Goal: Transaction & Acquisition: Subscribe to service/newsletter

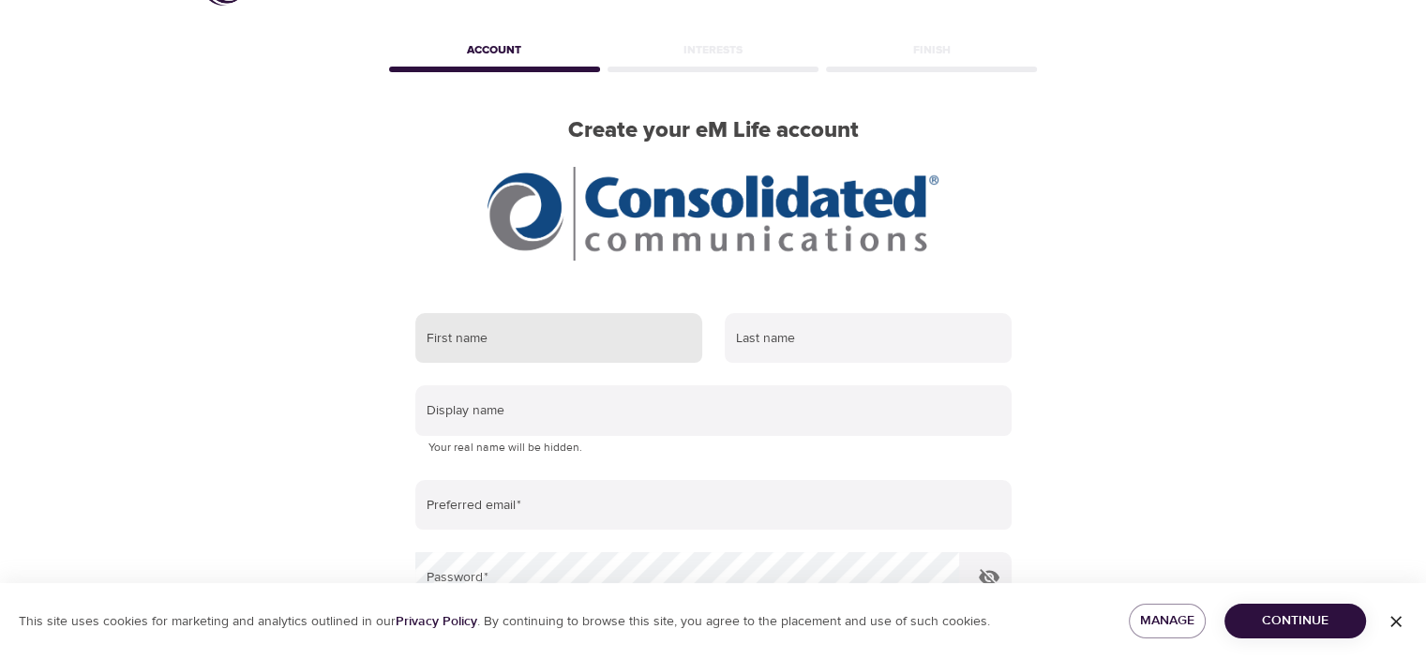
scroll to position [94, 0]
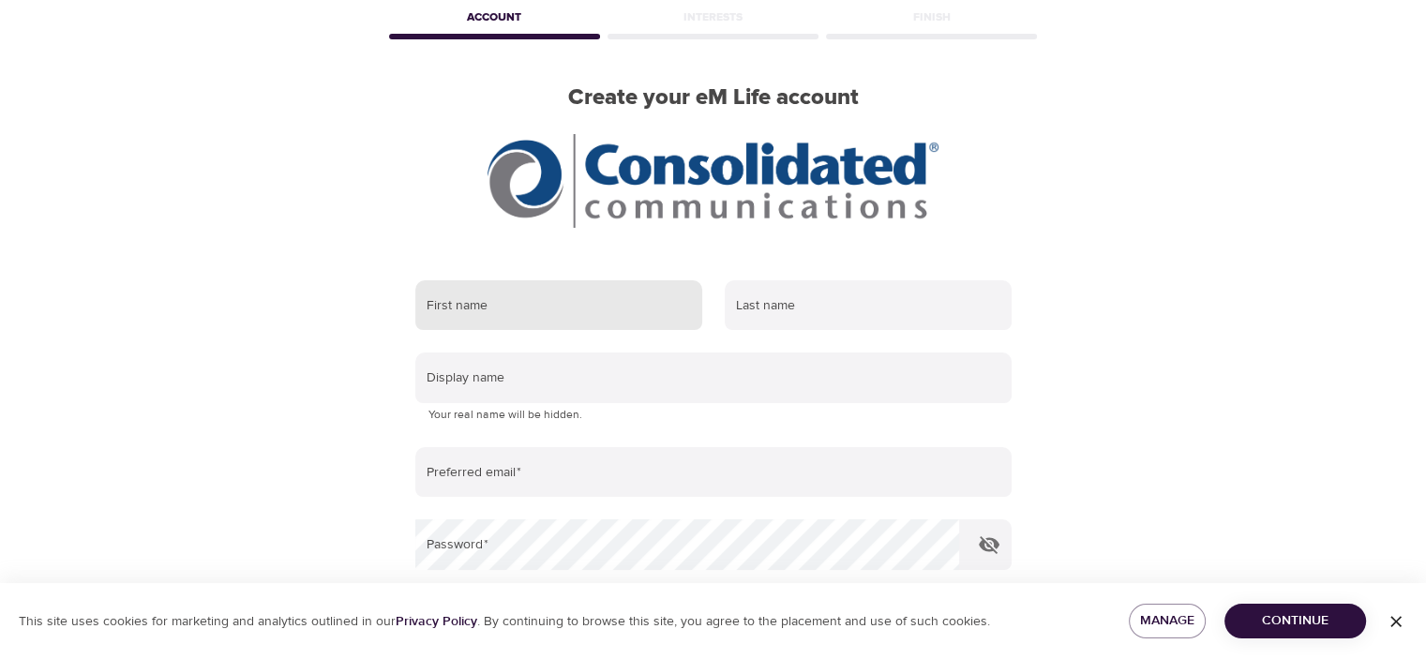
click at [502, 308] on input "text" at bounding box center [558, 305] width 287 height 51
type input "m"
type input "[PERSON_NAME]"
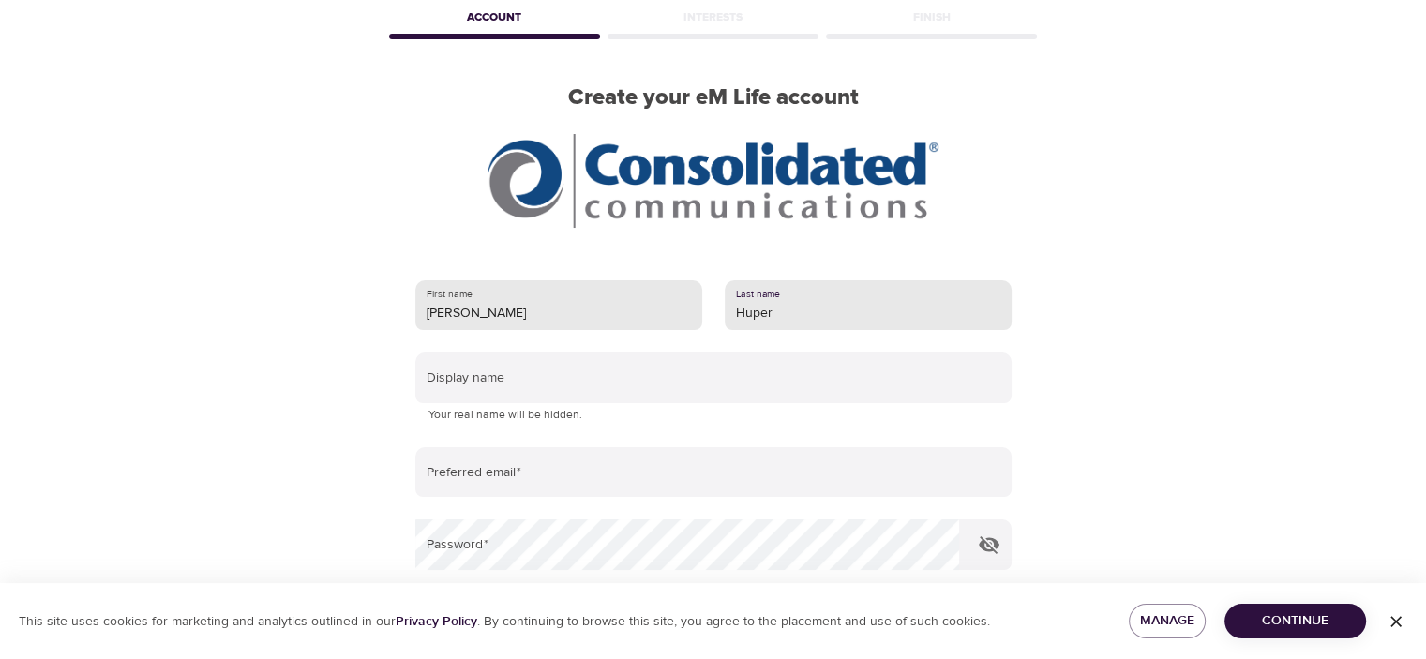
type input "Huper"
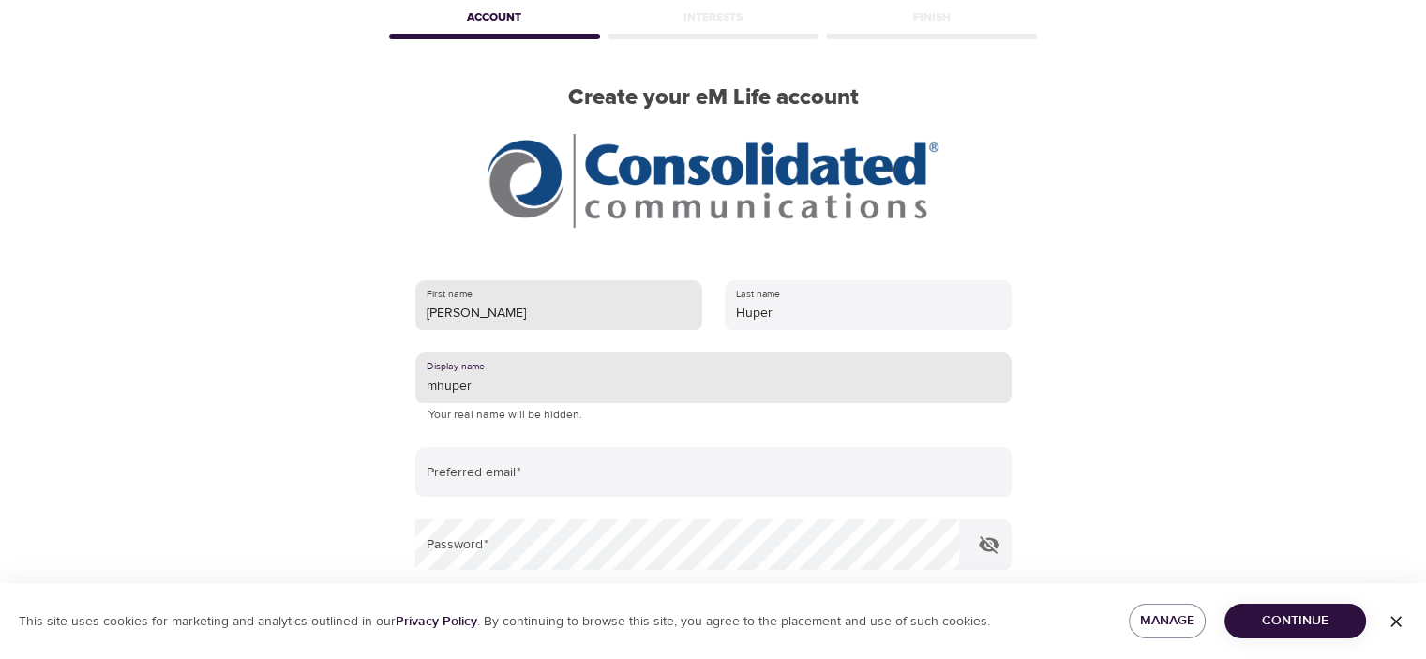
type input "mhuper"
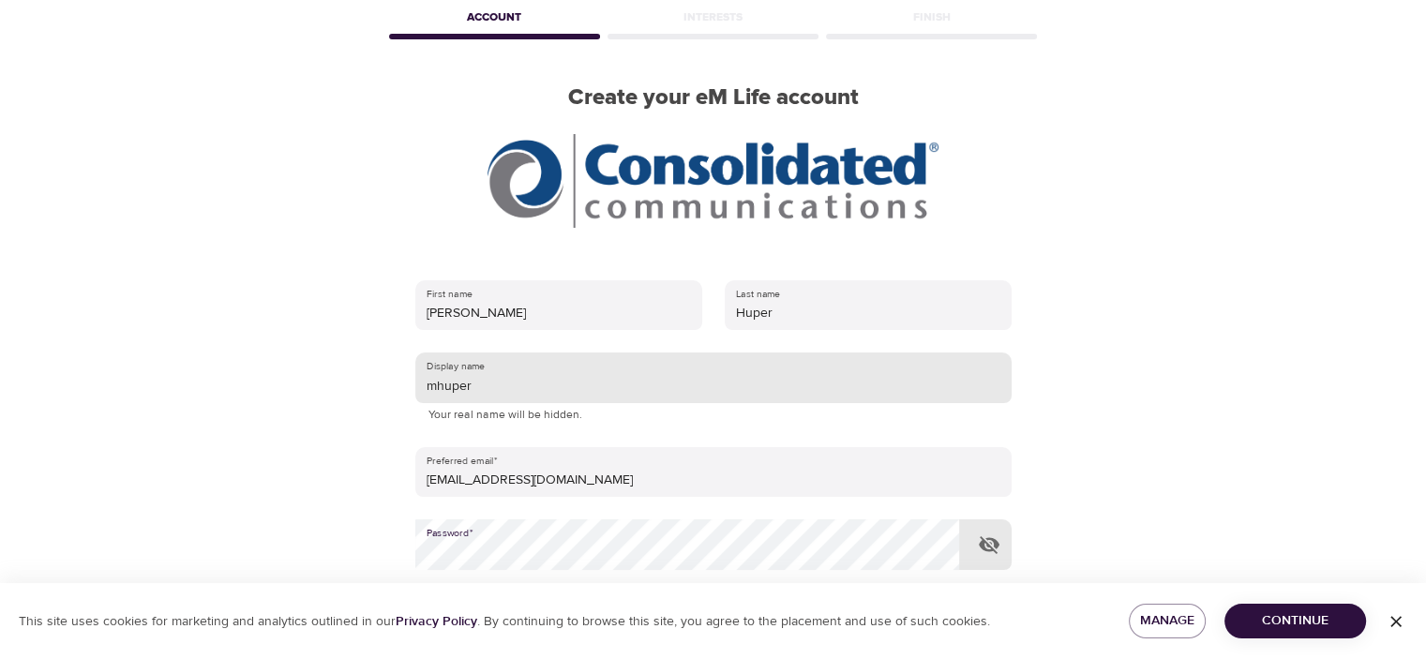
type input "[EMAIL_ADDRESS][DOMAIN_NAME]"
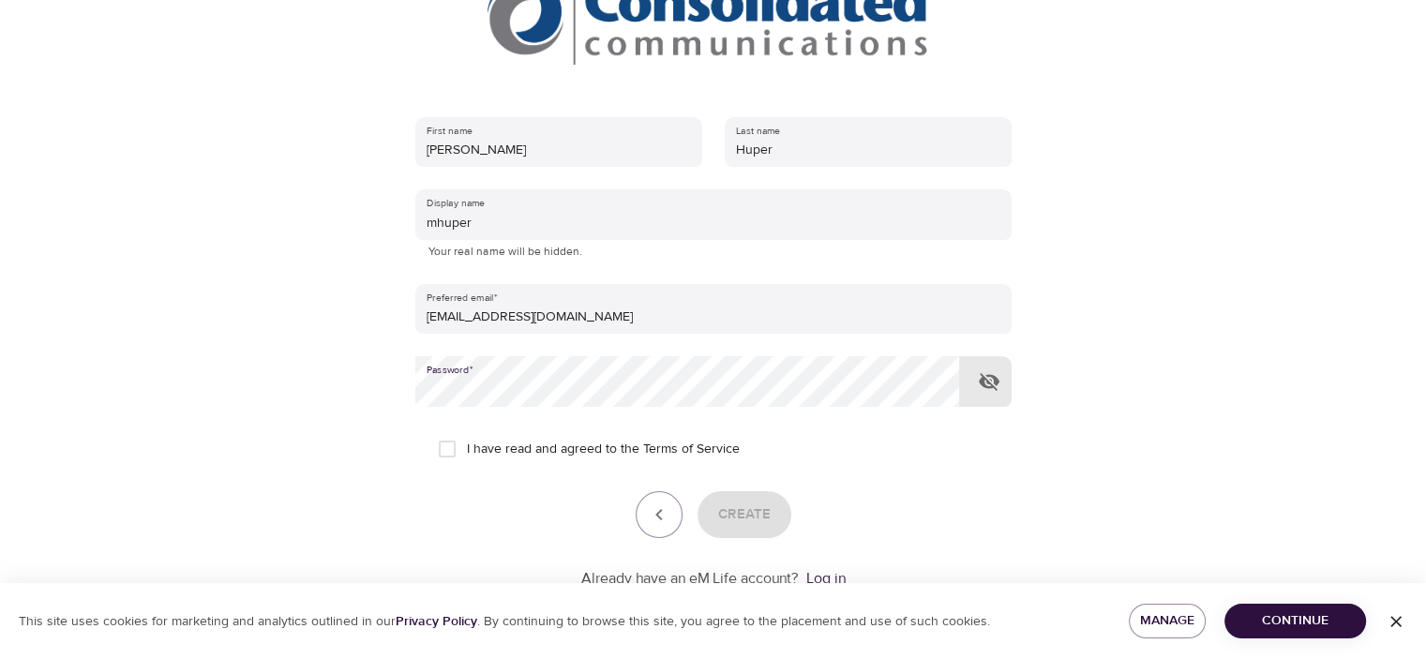
scroll to position [313, 0]
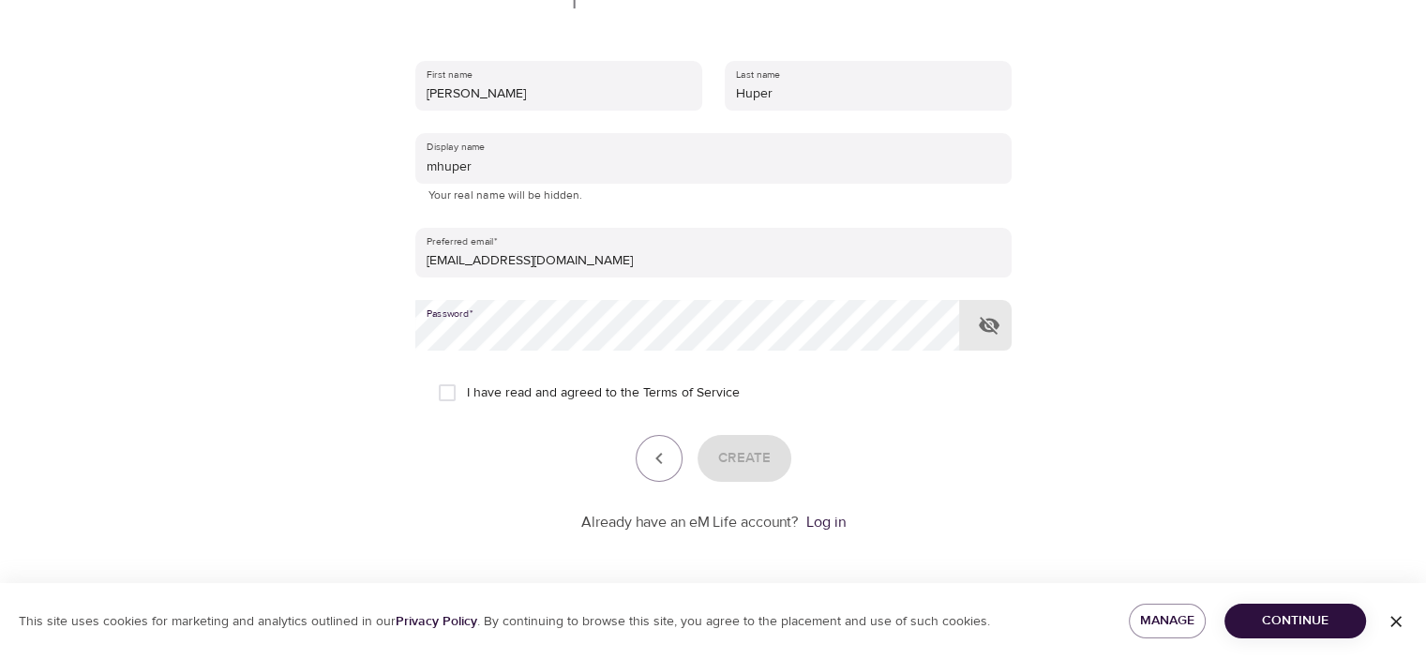
click at [453, 392] on input "I have read and agreed to the Terms of Service" at bounding box center [446, 392] width 39 height 39
checkbox input "true"
click at [724, 464] on span "Create" at bounding box center [744, 458] width 52 height 24
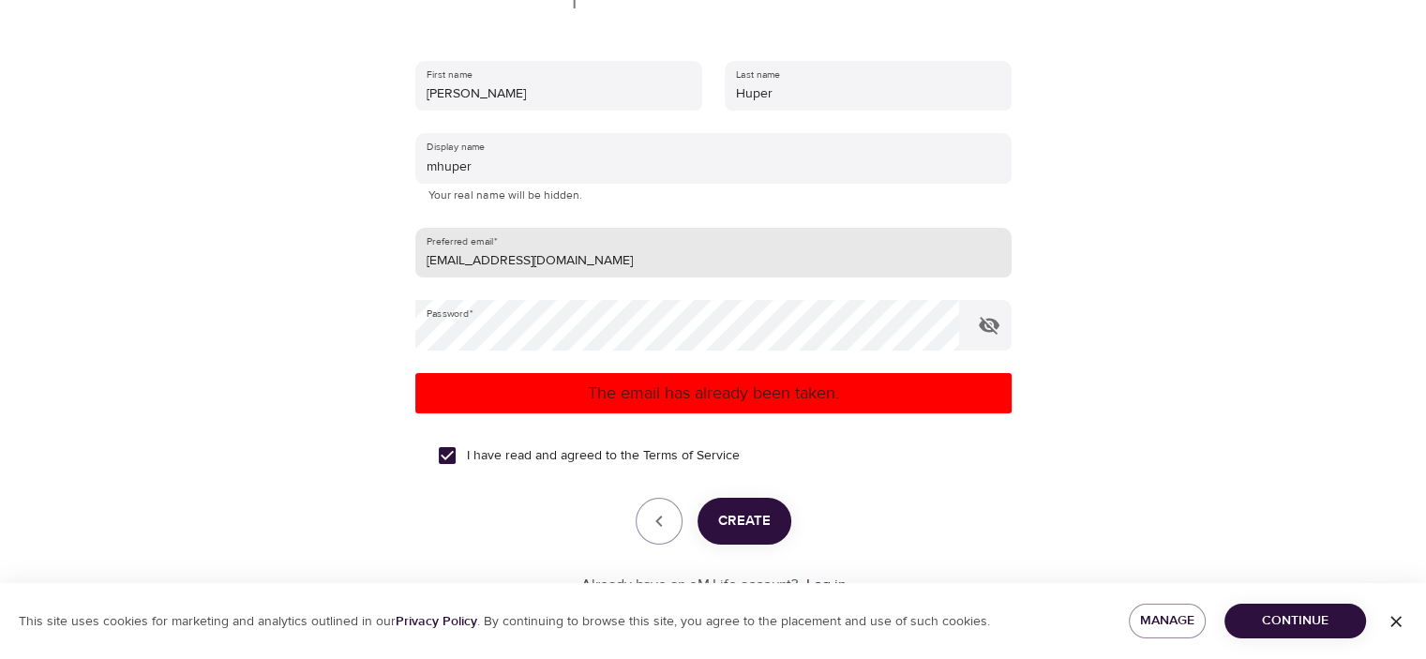
click at [675, 247] on input "[EMAIL_ADDRESS][DOMAIN_NAME]" at bounding box center [713, 253] width 596 height 51
type input "[PERSON_NAME][EMAIL_ADDRESS][DOMAIN_NAME]"
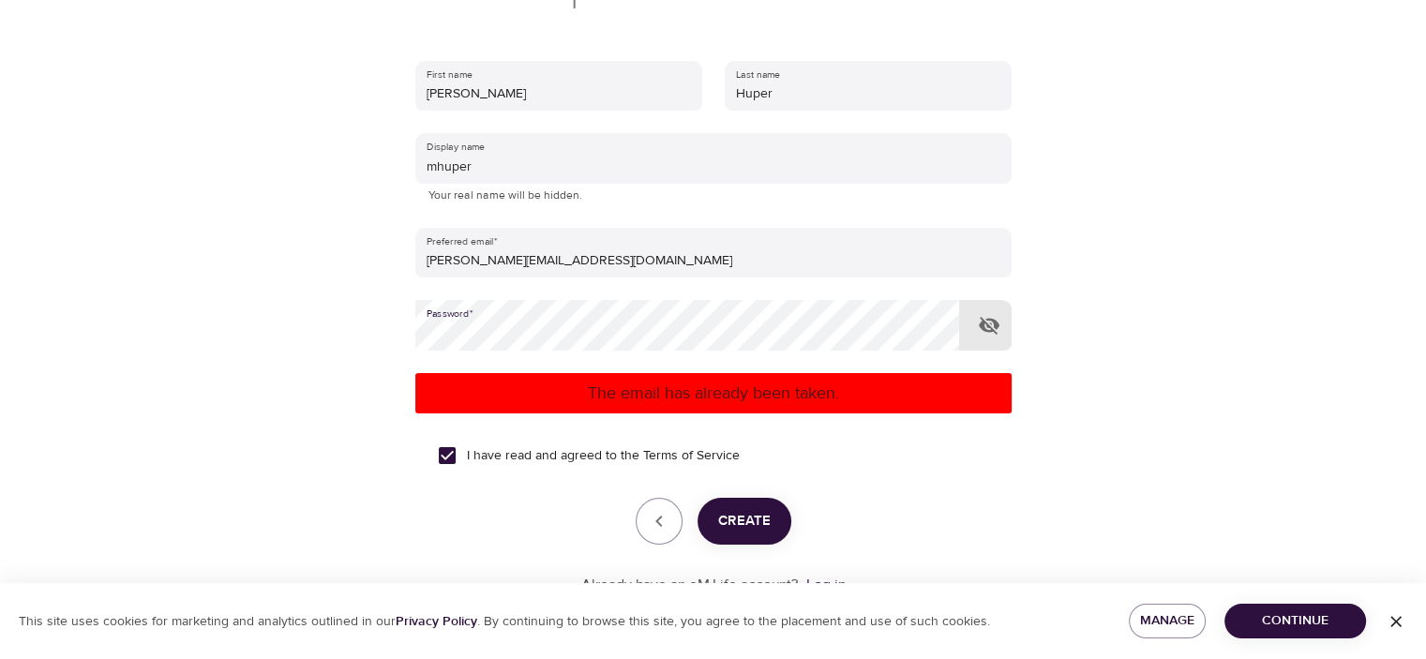
click at [263, 333] on div "User Profile Account Interests Finish Create your eM Life account First name [P…" at bounding box center [713, 16] width 1069 height 659
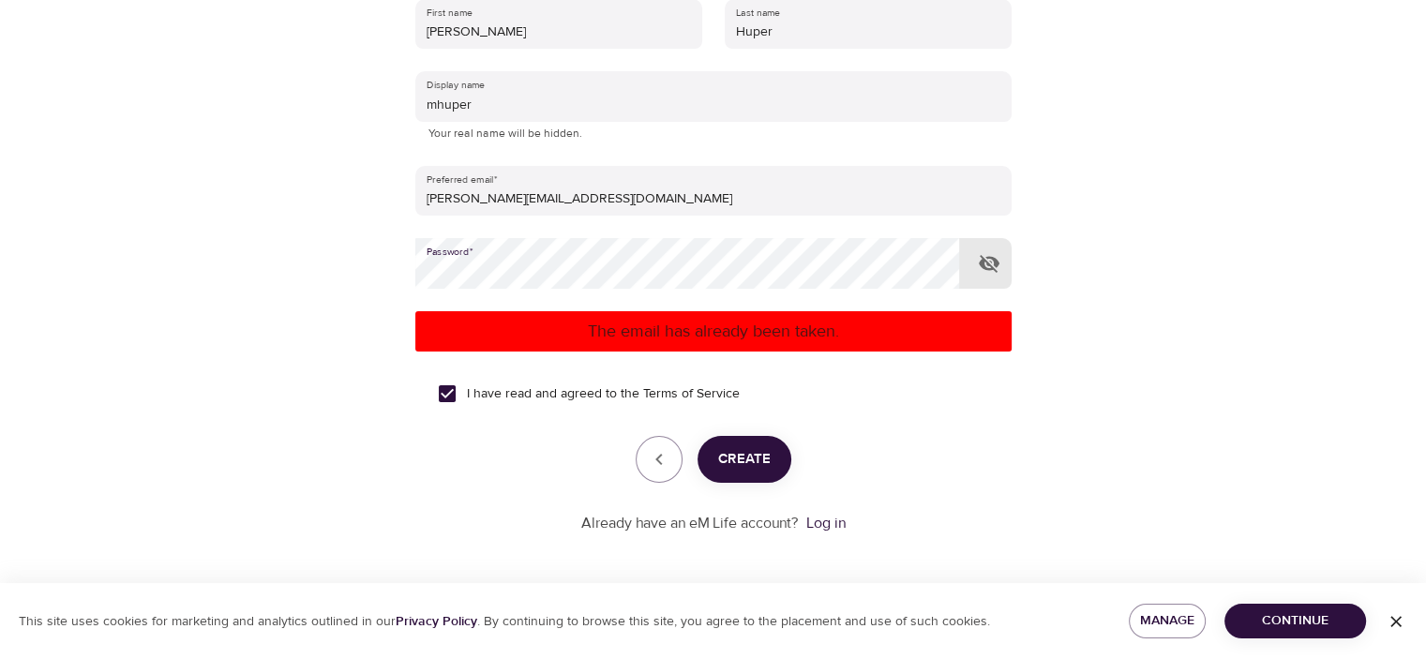
scroll to position [376, 0]
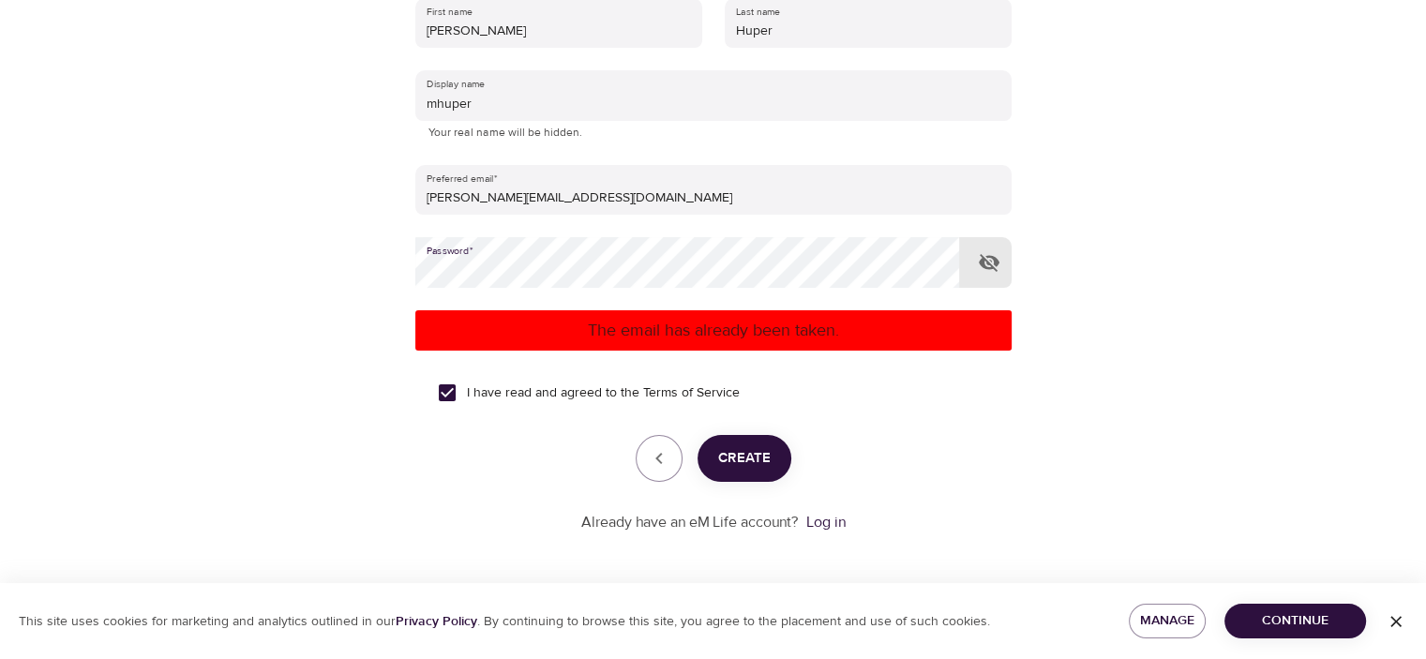
click at [741, 466] on span "Create" at bounding box center [744, 458] width 52 height 24
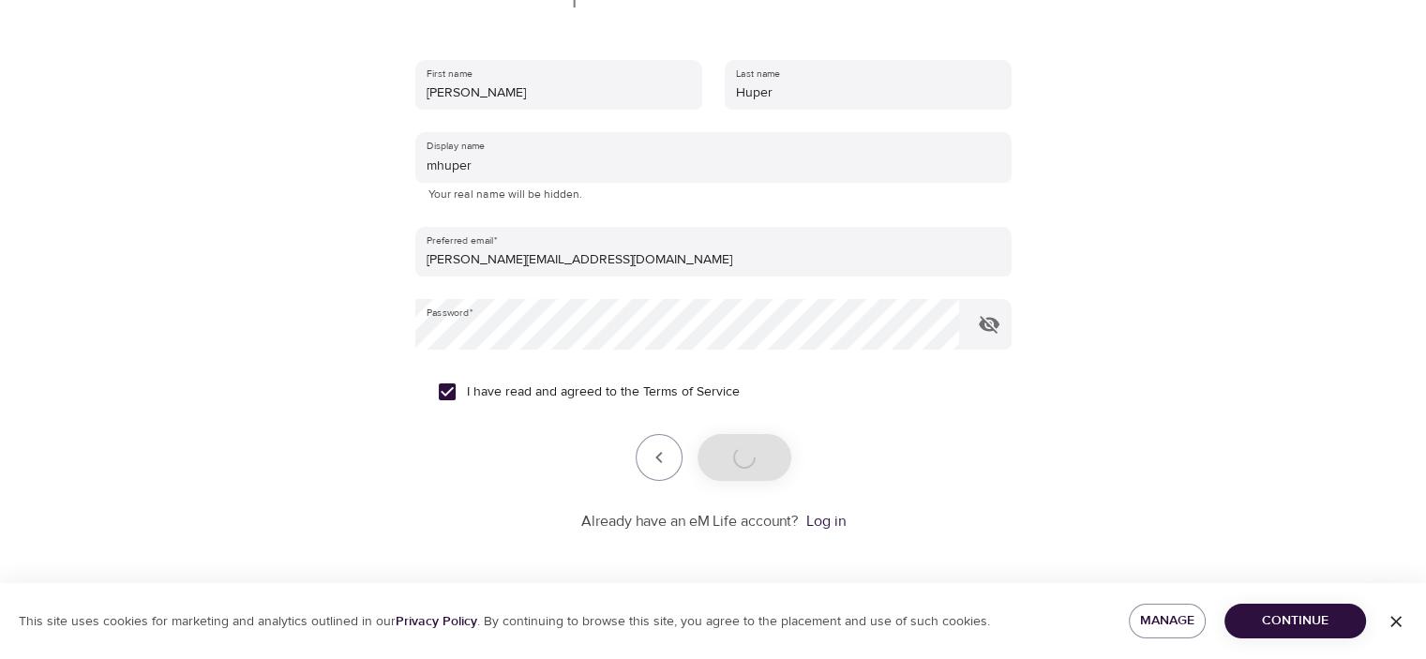
scroll to position [313, 0]
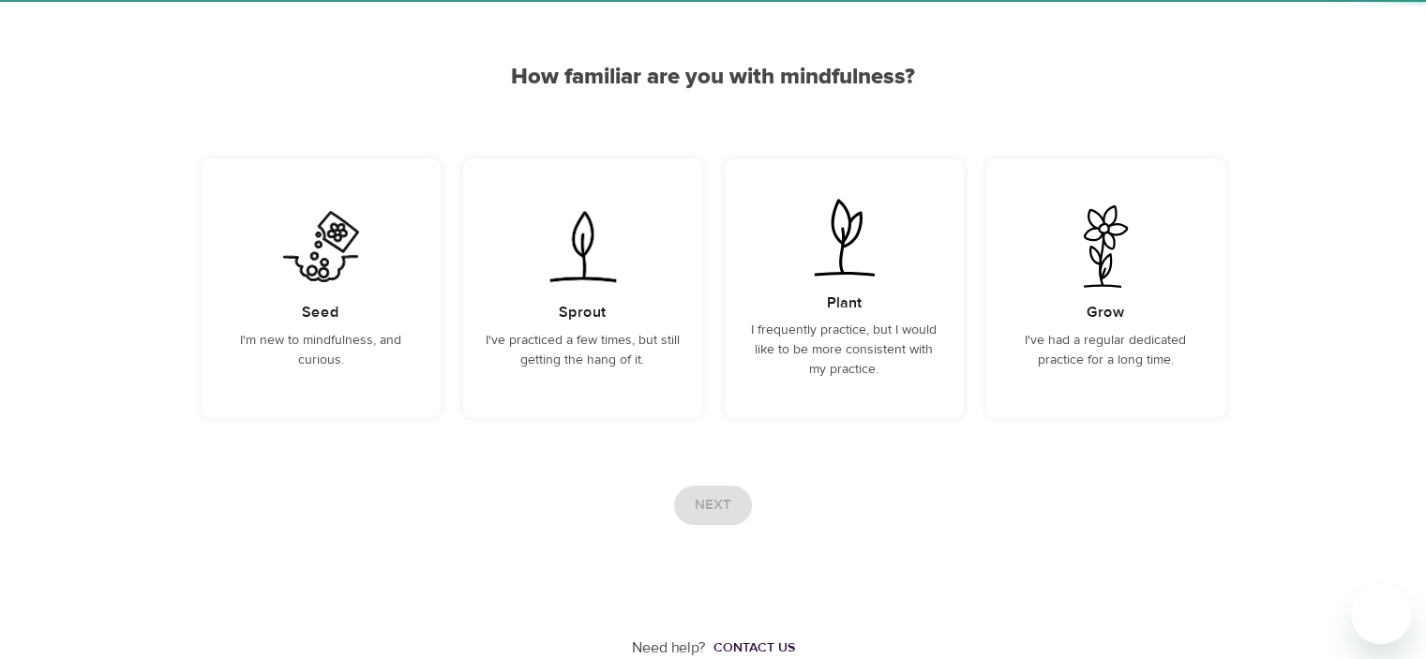
scroll to position [136, 0]
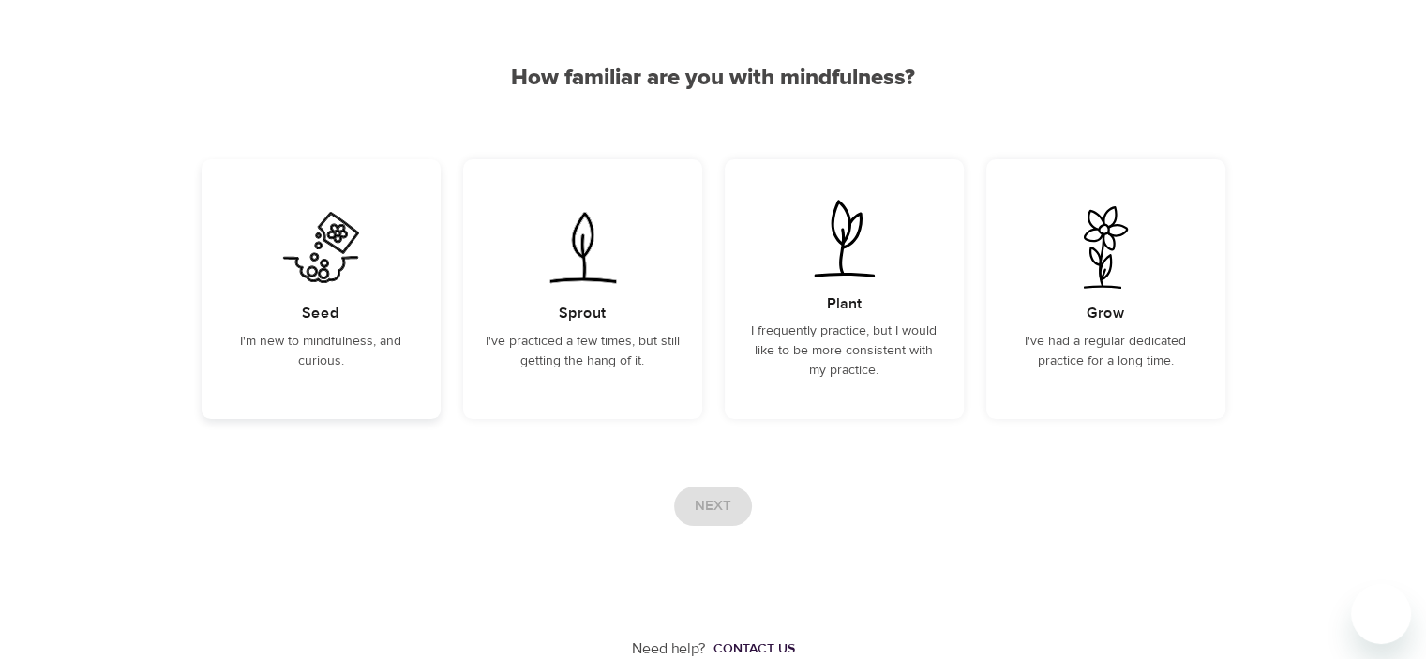
click at [372, 323] on div "Seed I'm new to mindfulness, and curious." at bounding box center [321, 289] width 239 height 260
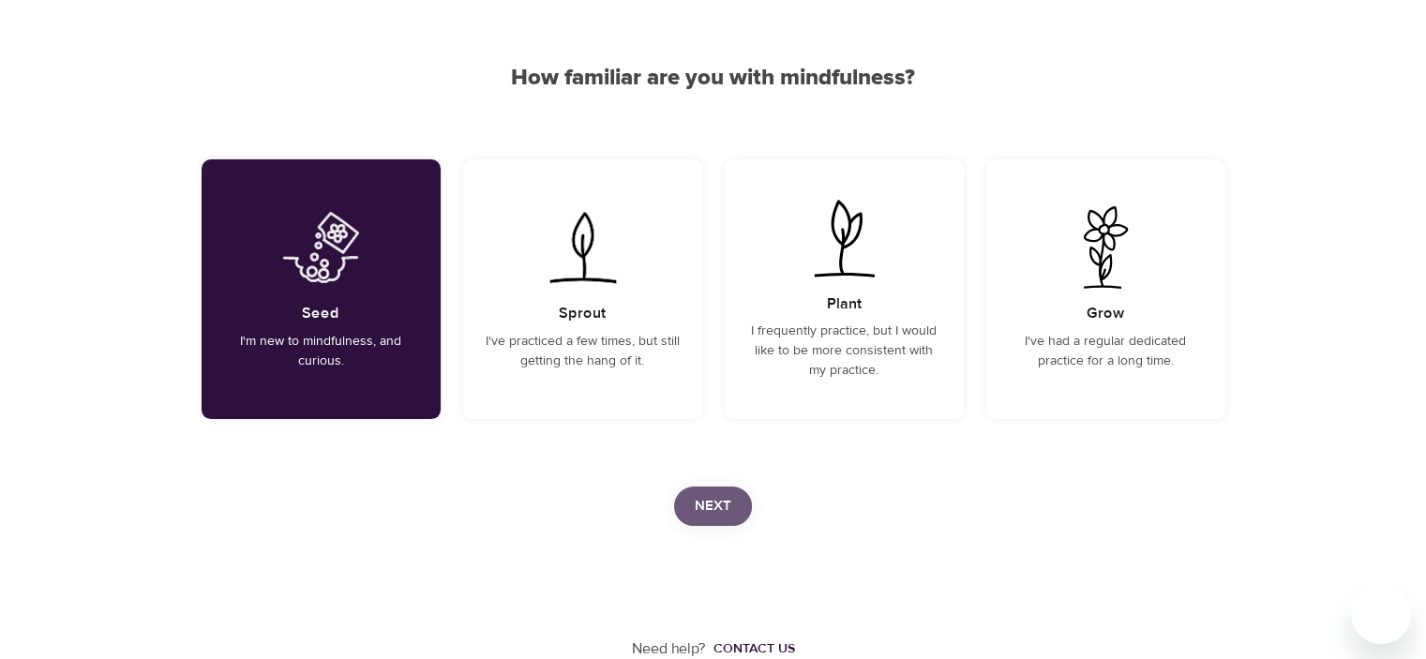
click at [706, 500] on span "Next" at bounding box center [713, 506] width 37 height 24
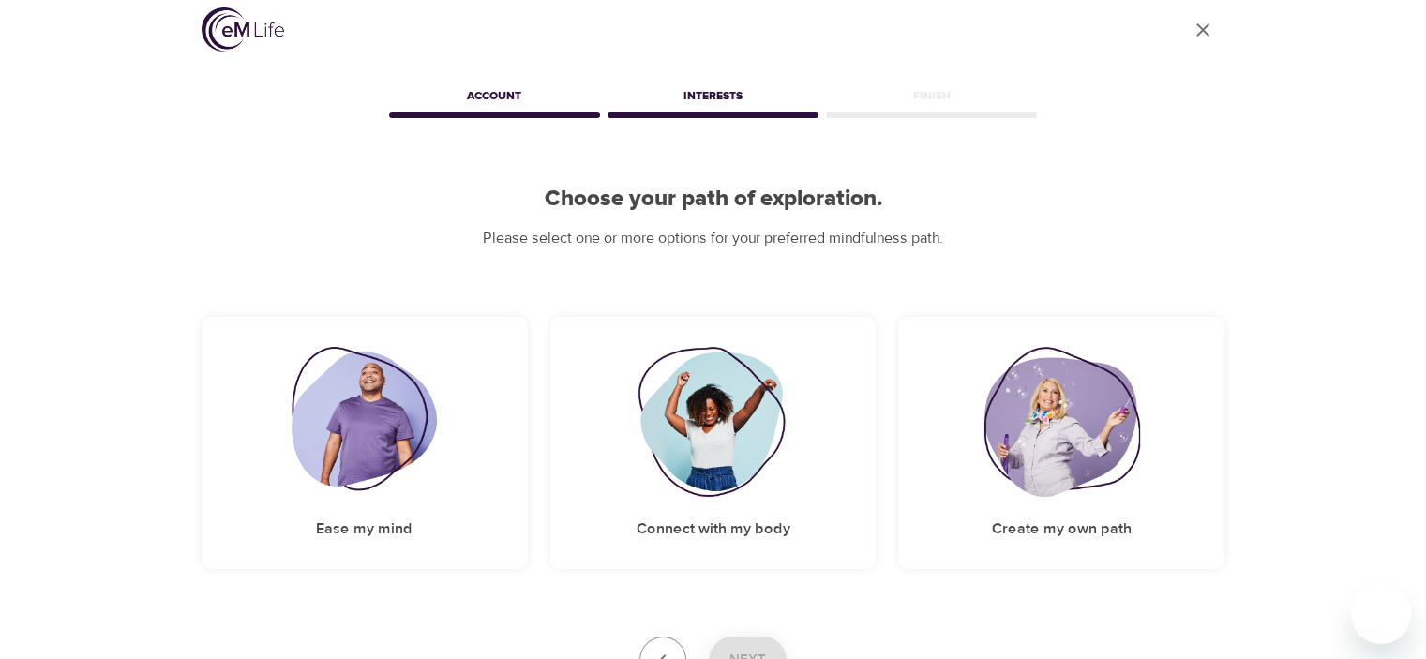
scroll to position [165, 0]
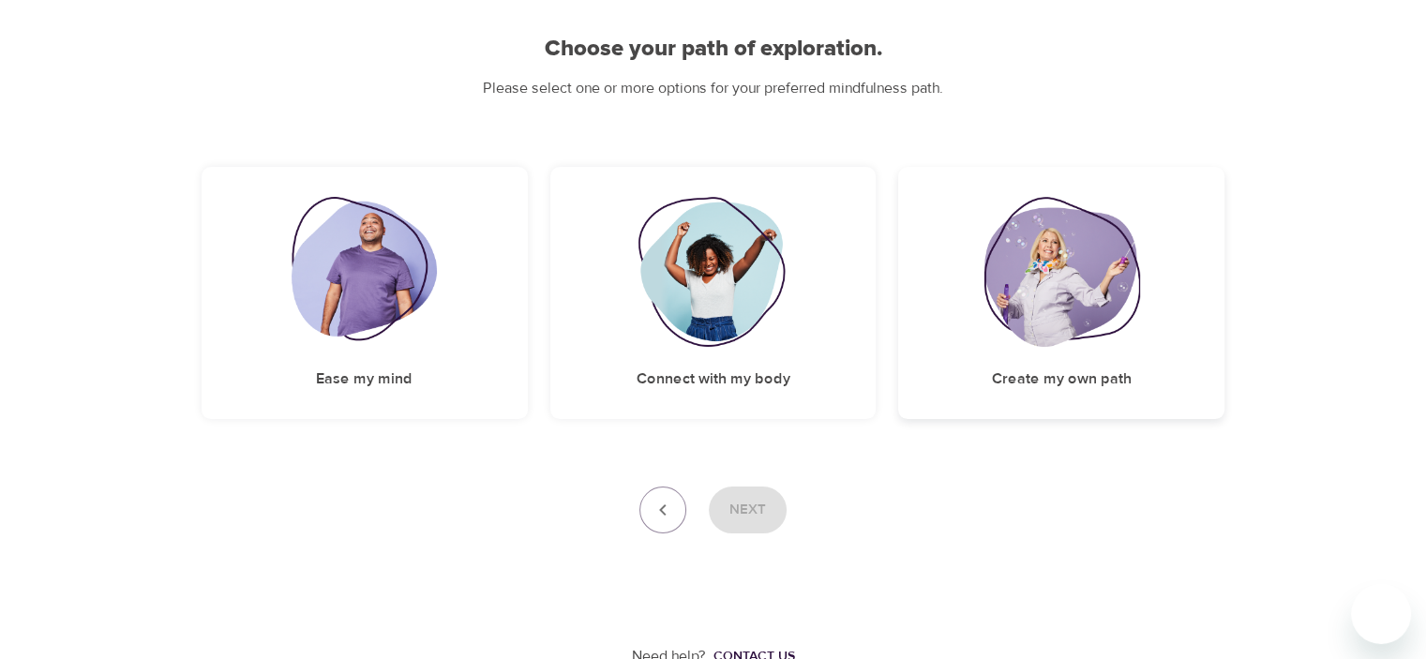
click at [1035, 348] on div "Create my own path" at bounding box center [1061, 293] width 326 height 252
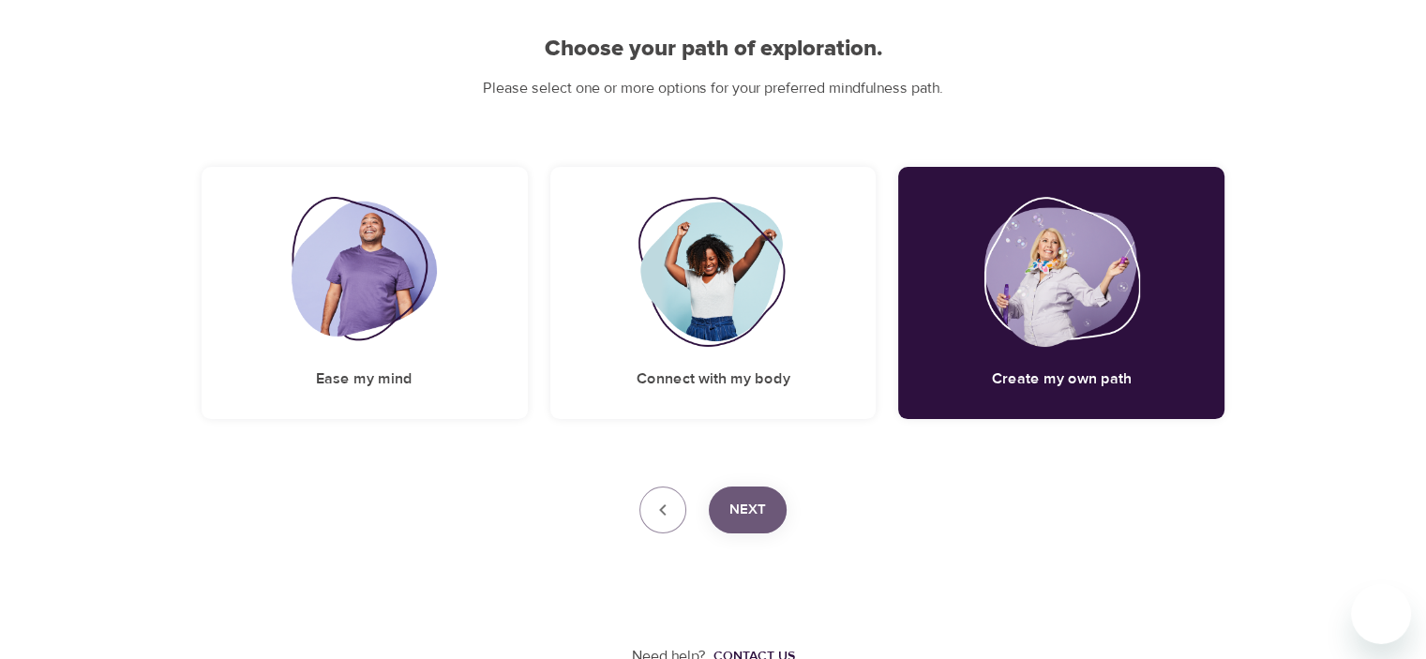
click at [730, 515] on span "Next" at bounding box center [747, 510] width 37 height 24
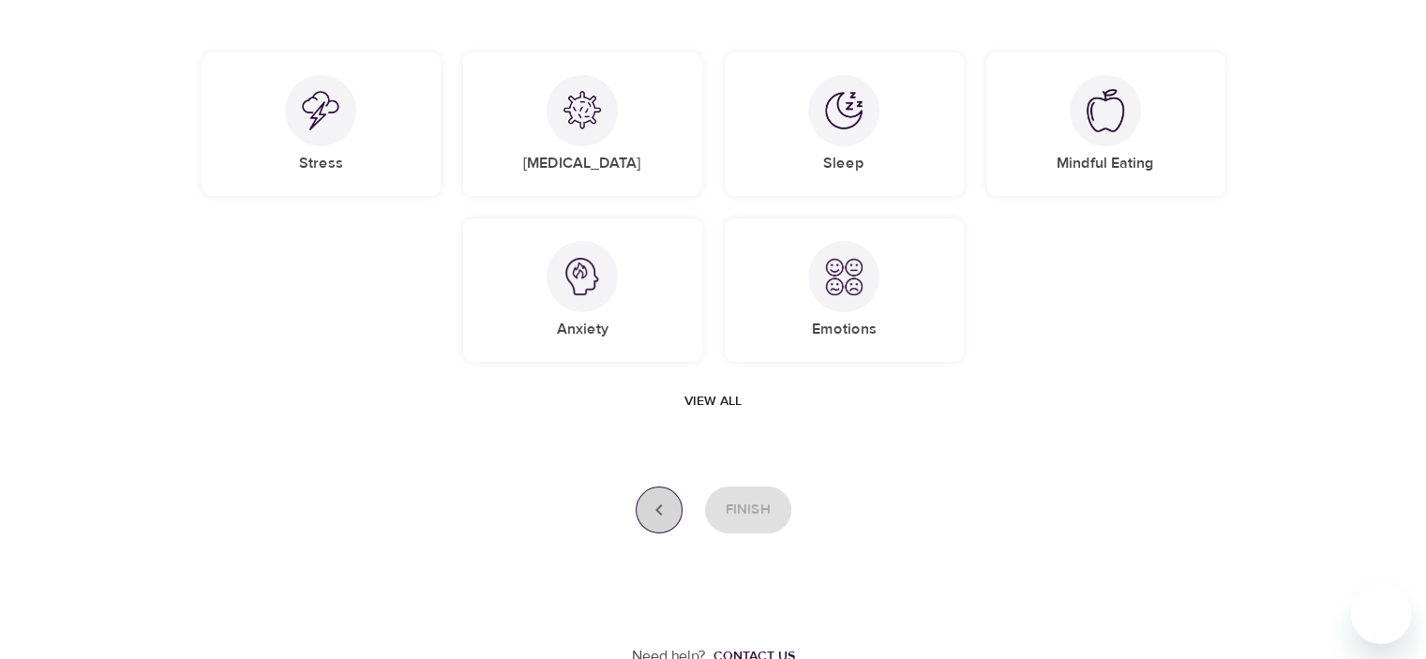
click at [660, 519] on icon "button" at bounding box center [659, 510] width 22 height 22
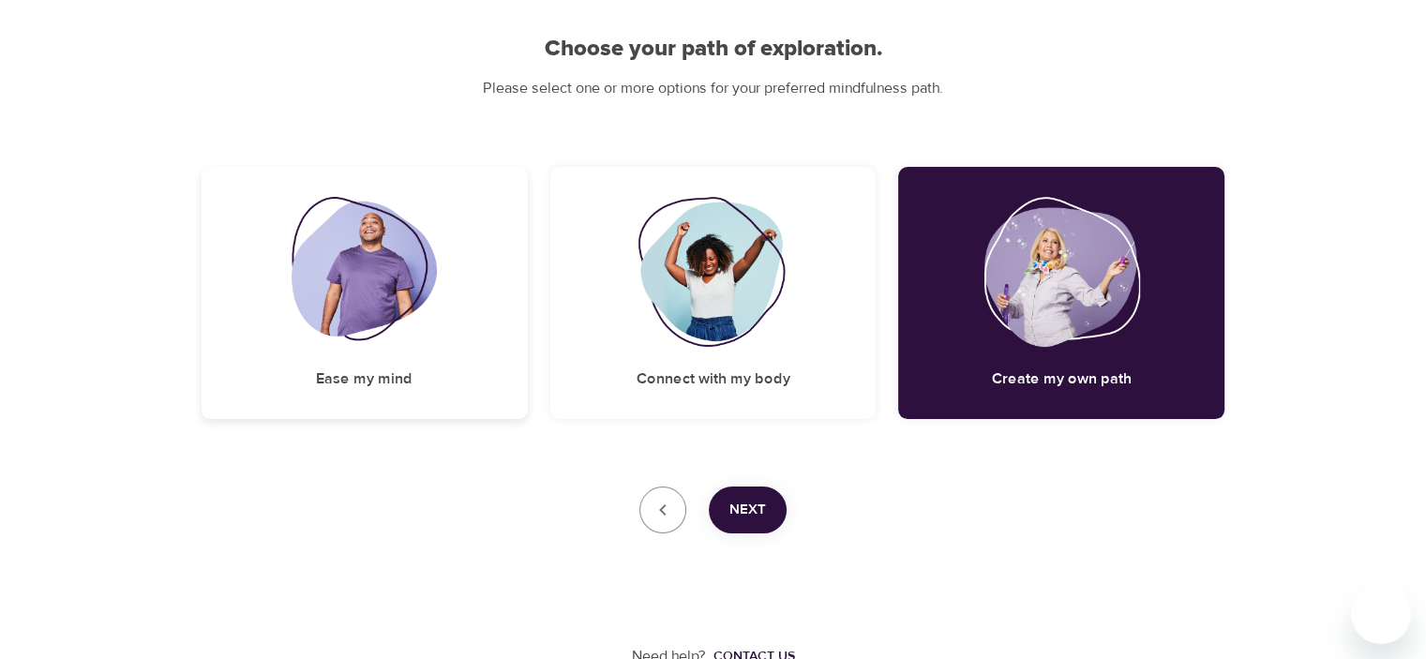
click at [344, 316] on img at bounding box center [364, 272] width 145 height 150
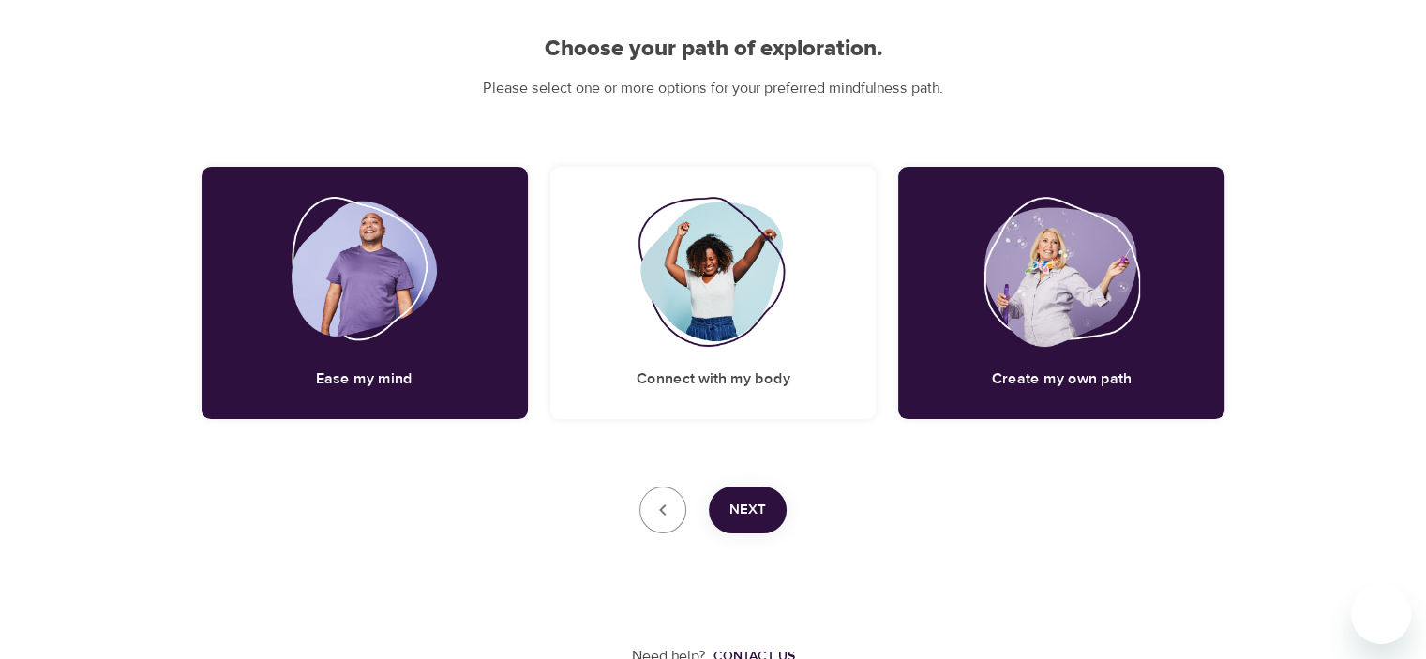
click at [749, 521] on button "Next" at bounding box center [748, 510] width 78 height 47
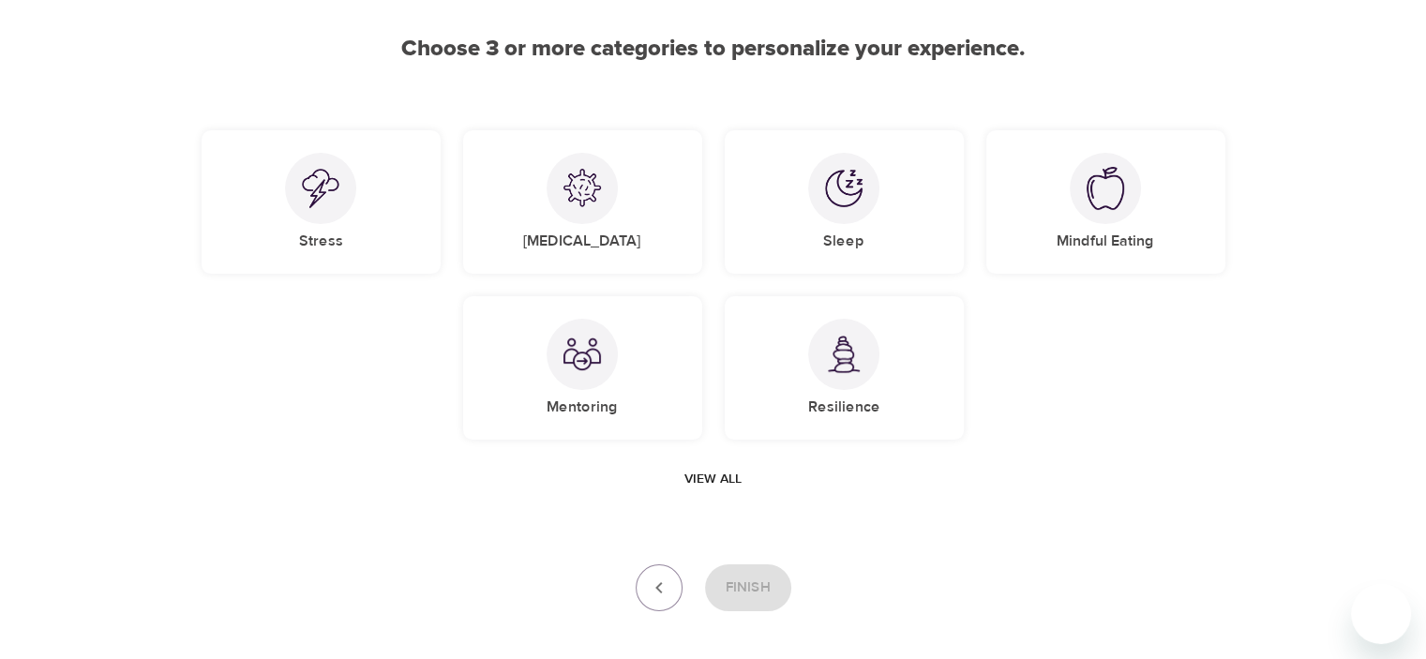
scroll to position [243, 0]
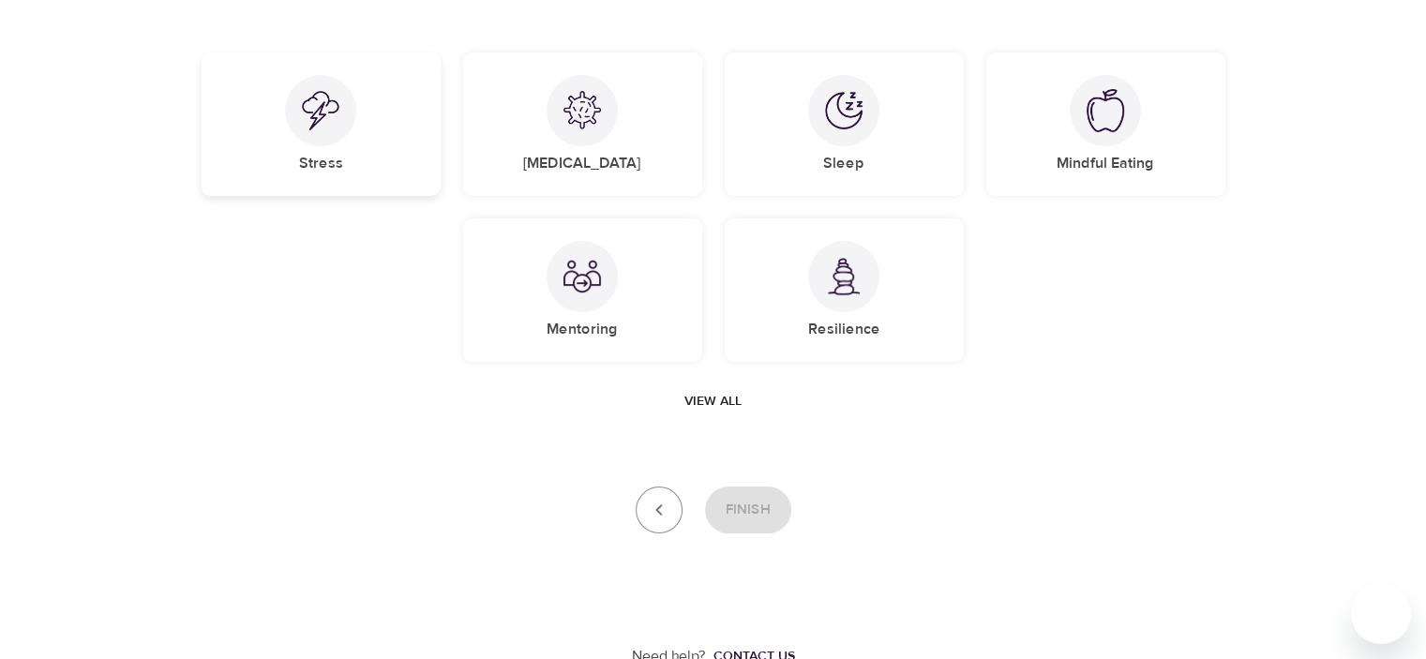
click at [334, 139] on div at bounding box center [320, 110] width 71 height 71
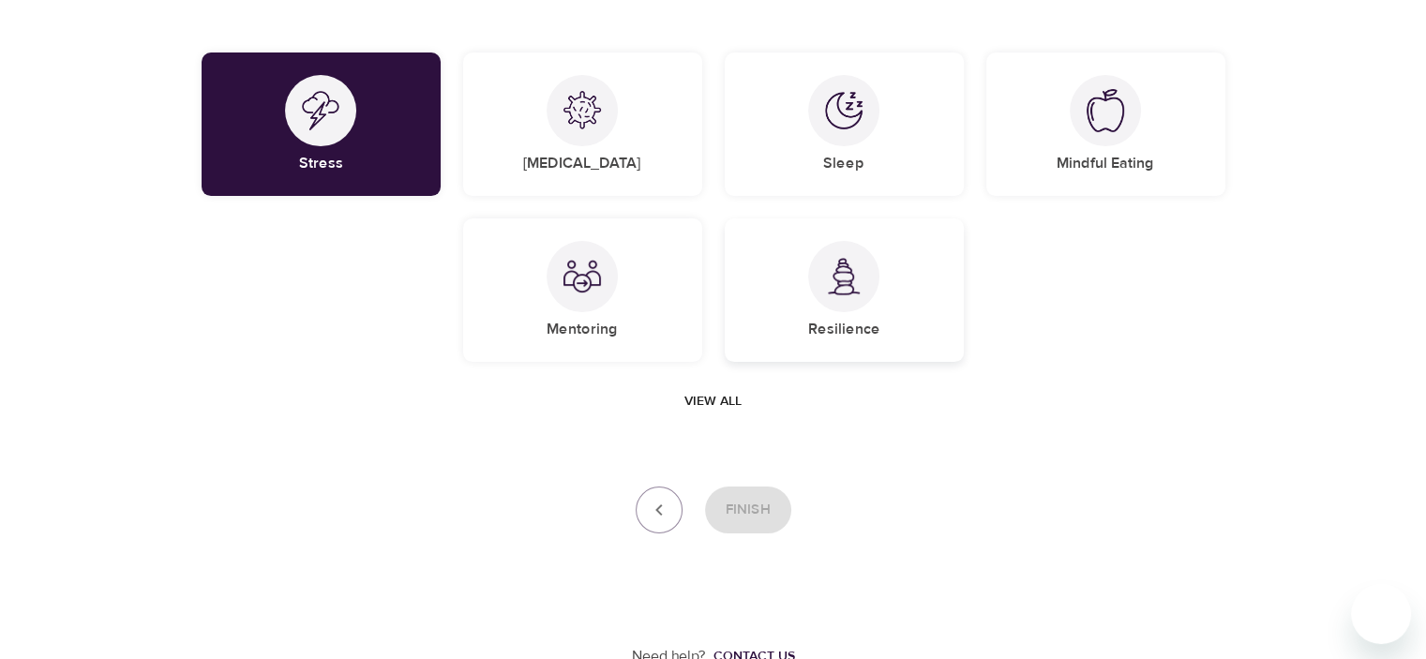
click at [825, 277] on img at bounding box center [843, 277] width 37 height 38
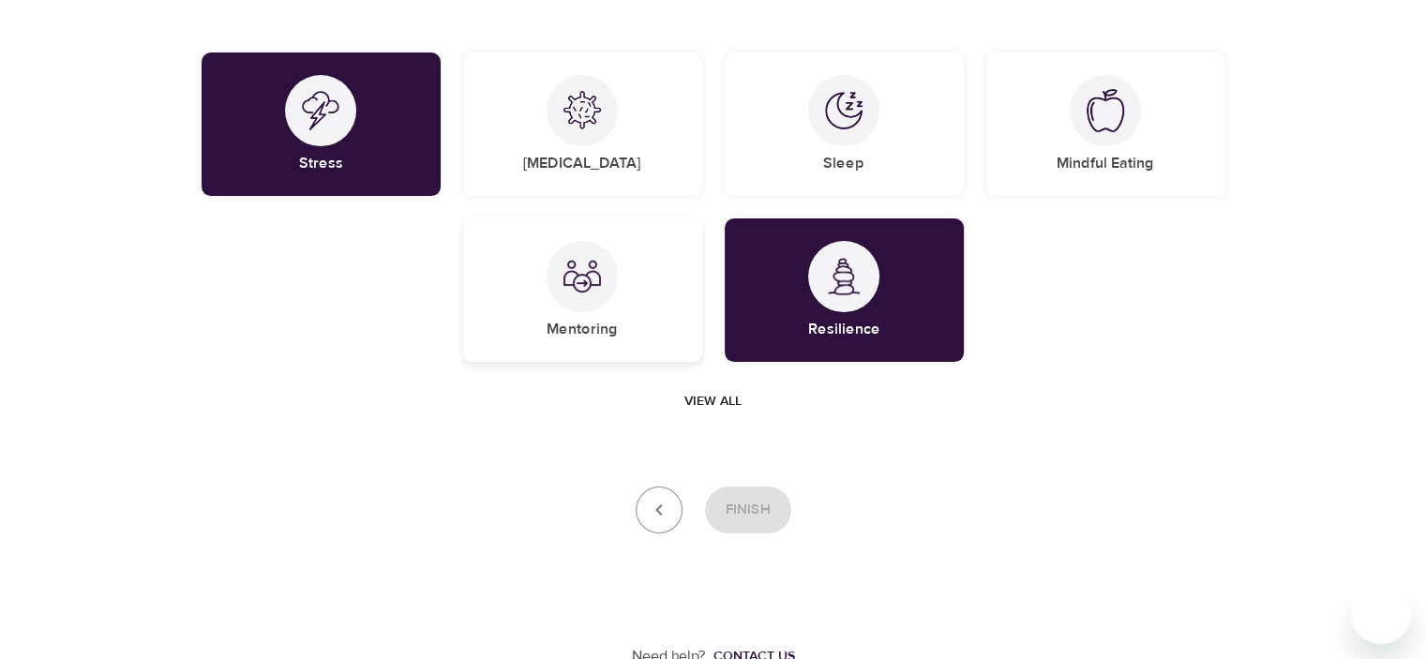
click at [664, 250] on div "Mentoring" at bounding box center [582, 289] width 239 height 143
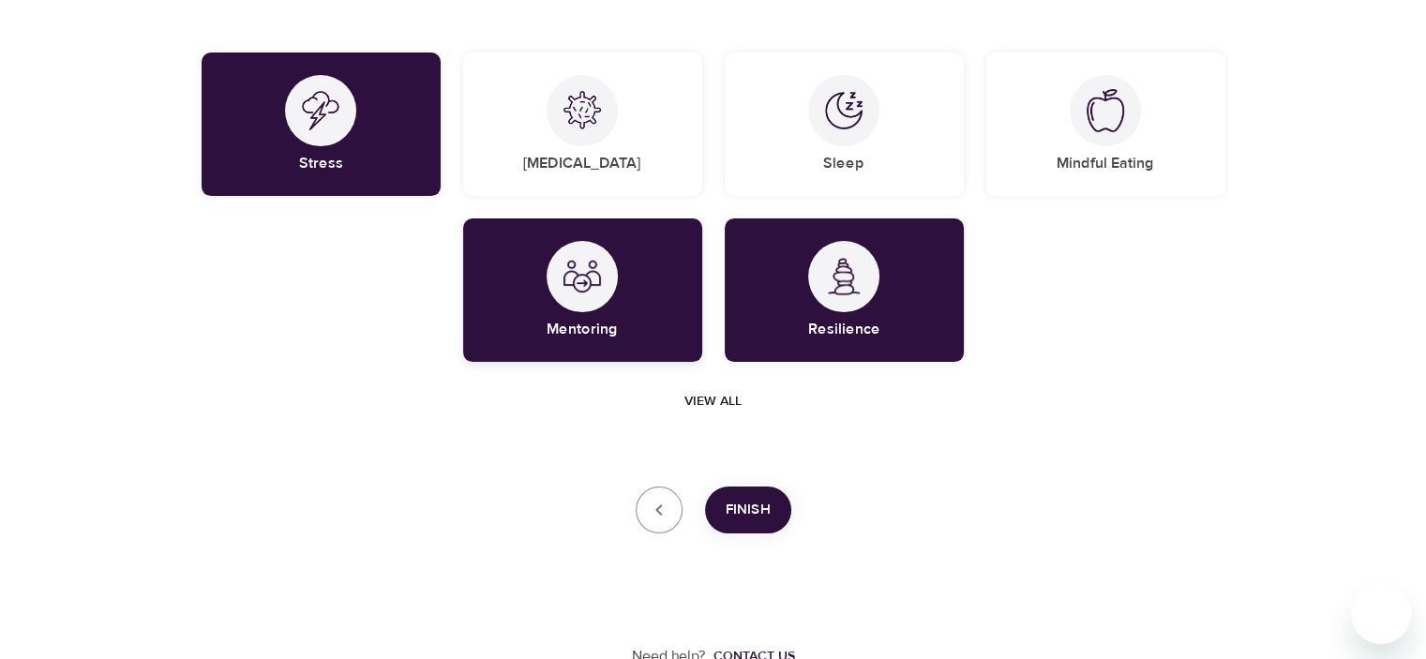
click at [632, 295] on div "Mentoring" at bounding box center [582, 289] width 239 height 143
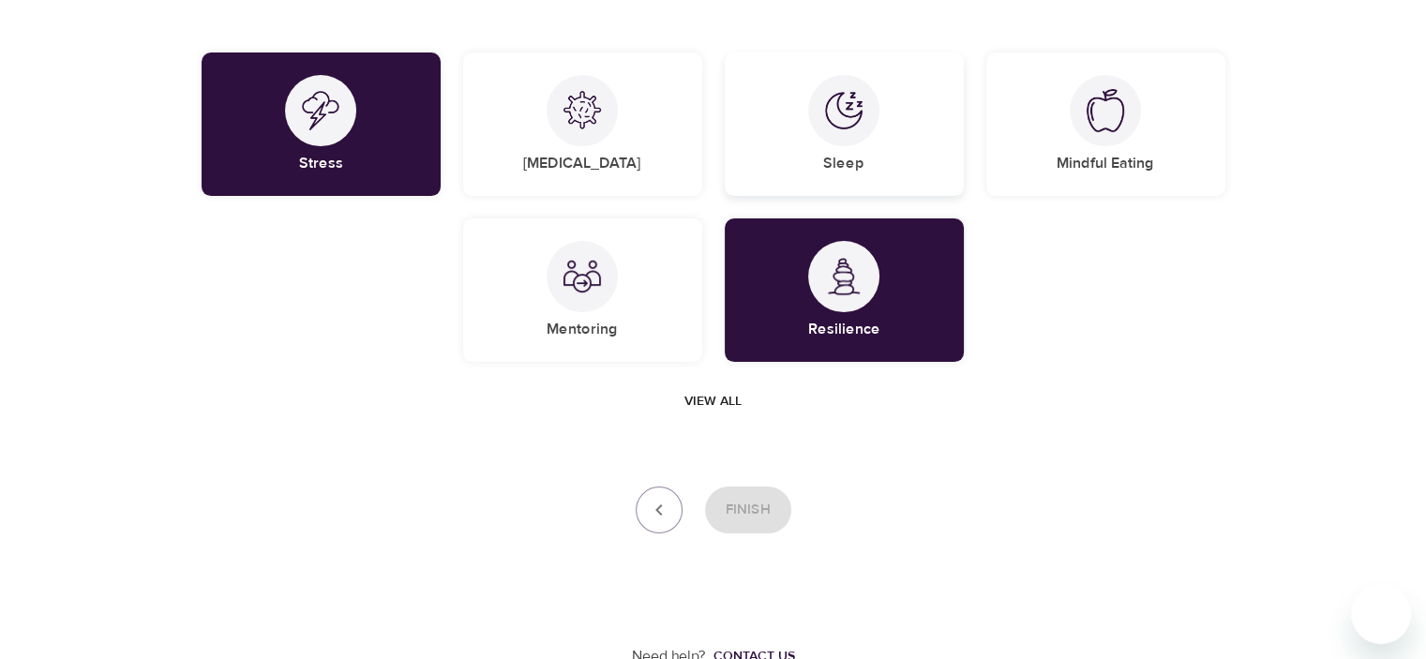
click at [817, 187] on div "Sleep" at bounding box center [844, 123] width 239 height 143
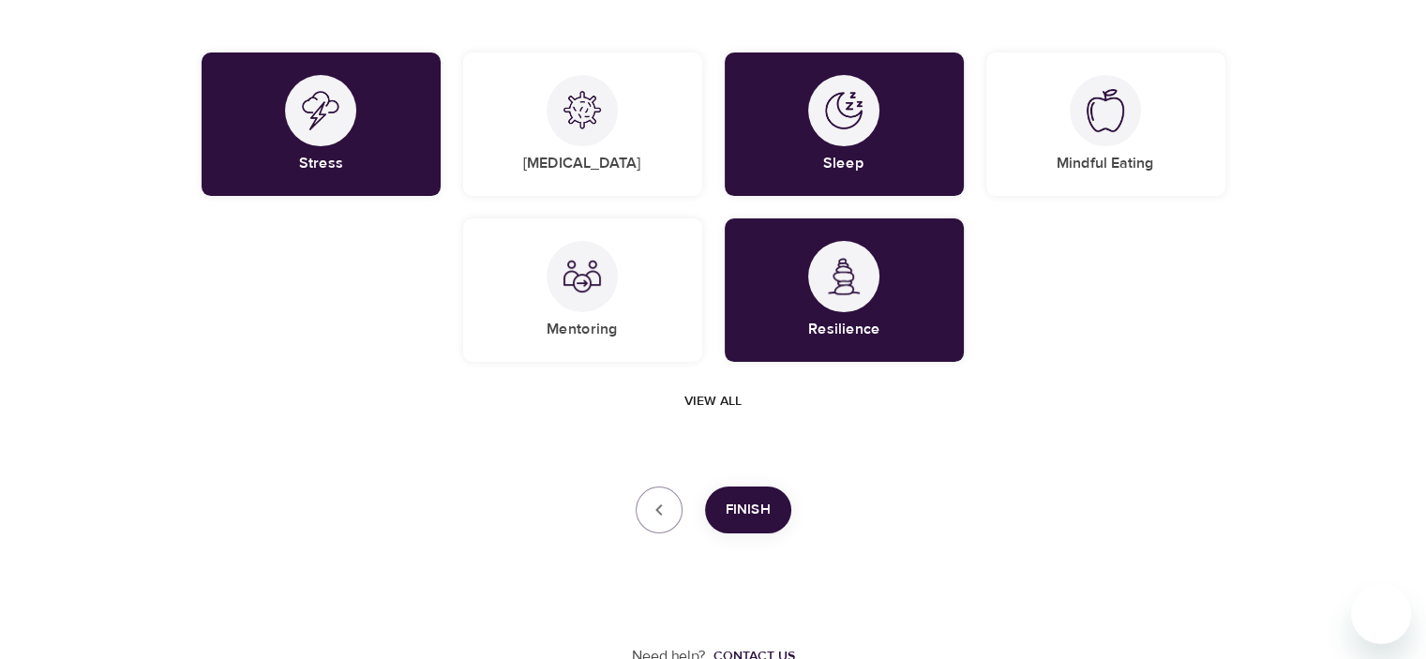
click at [749, 518] on span "Finish" at bounding box center [748, 510] width 45 height 24
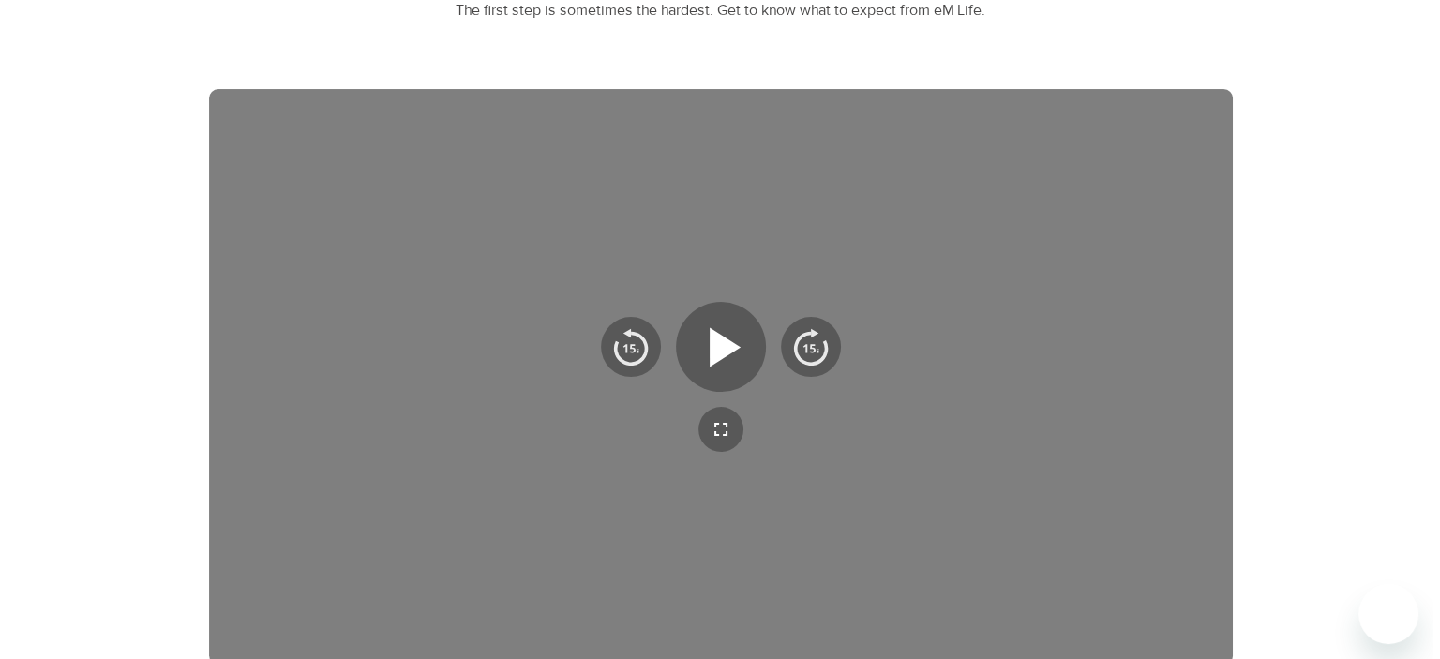
scroll to position [488, 0]
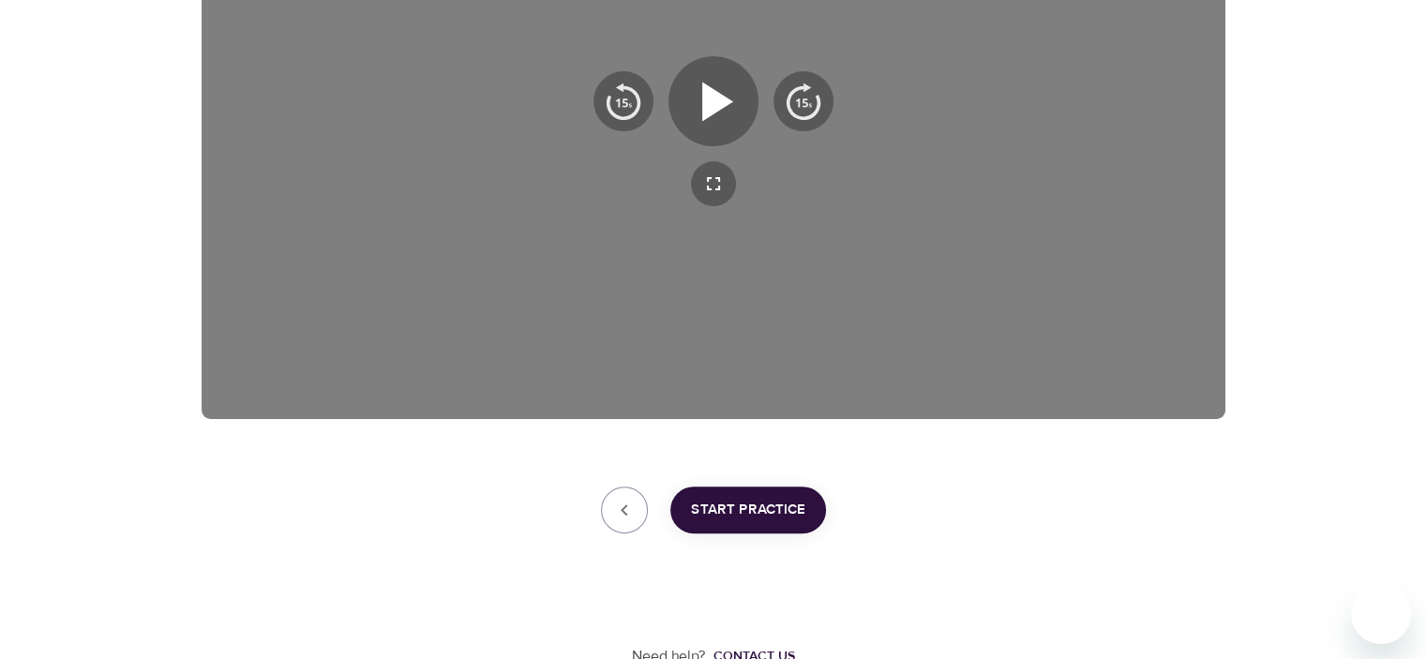
click at [742, 502] on span "Start Practice" at bounding box center [748, 510] width 114 height 24
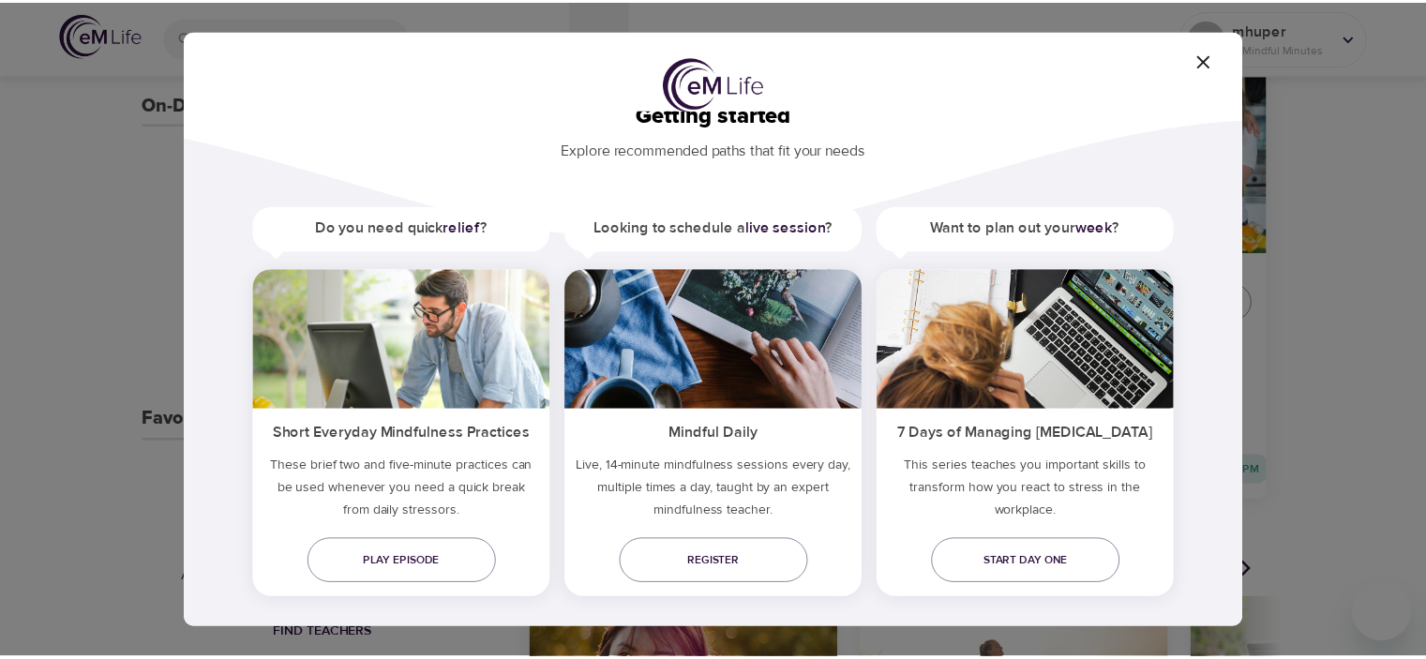
scroll to position [57, 0]
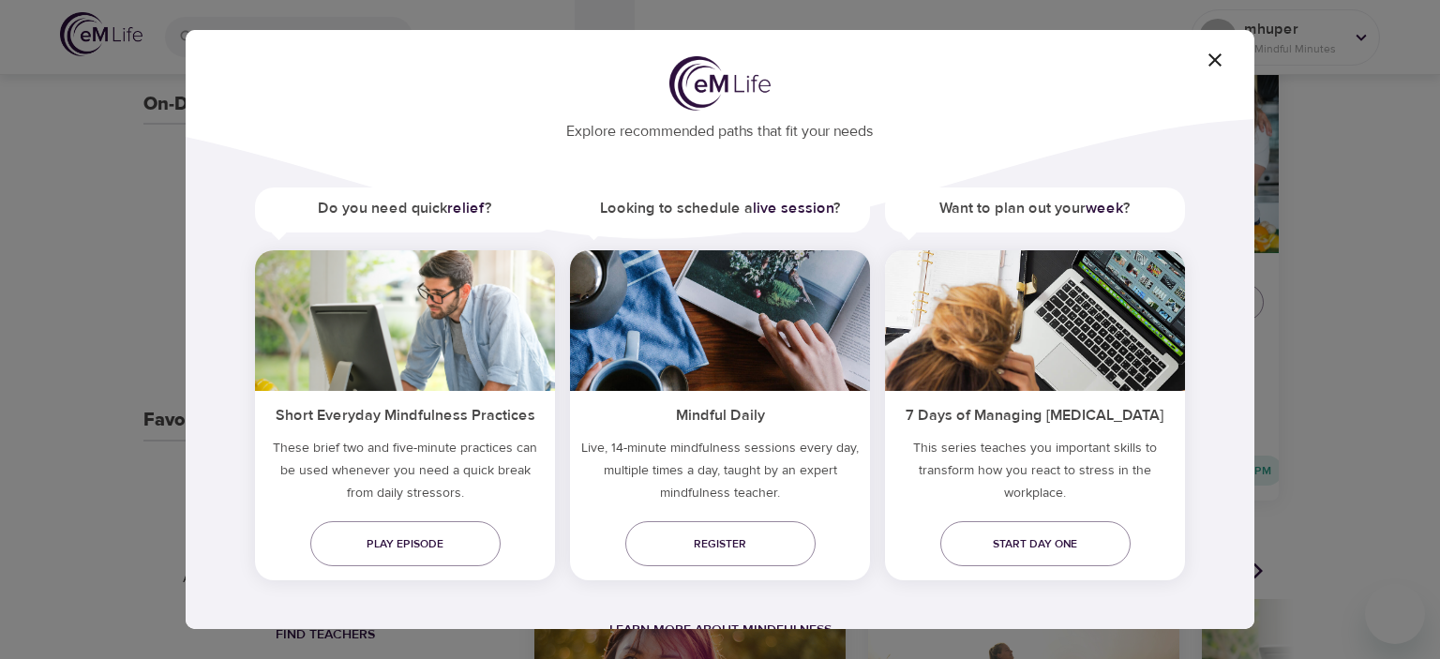
click at [434, 574] on div "Short Everyday Mindfulness Practices These brief two and five-minute practices …" at bounding box center [405, 415] width 300 height 330
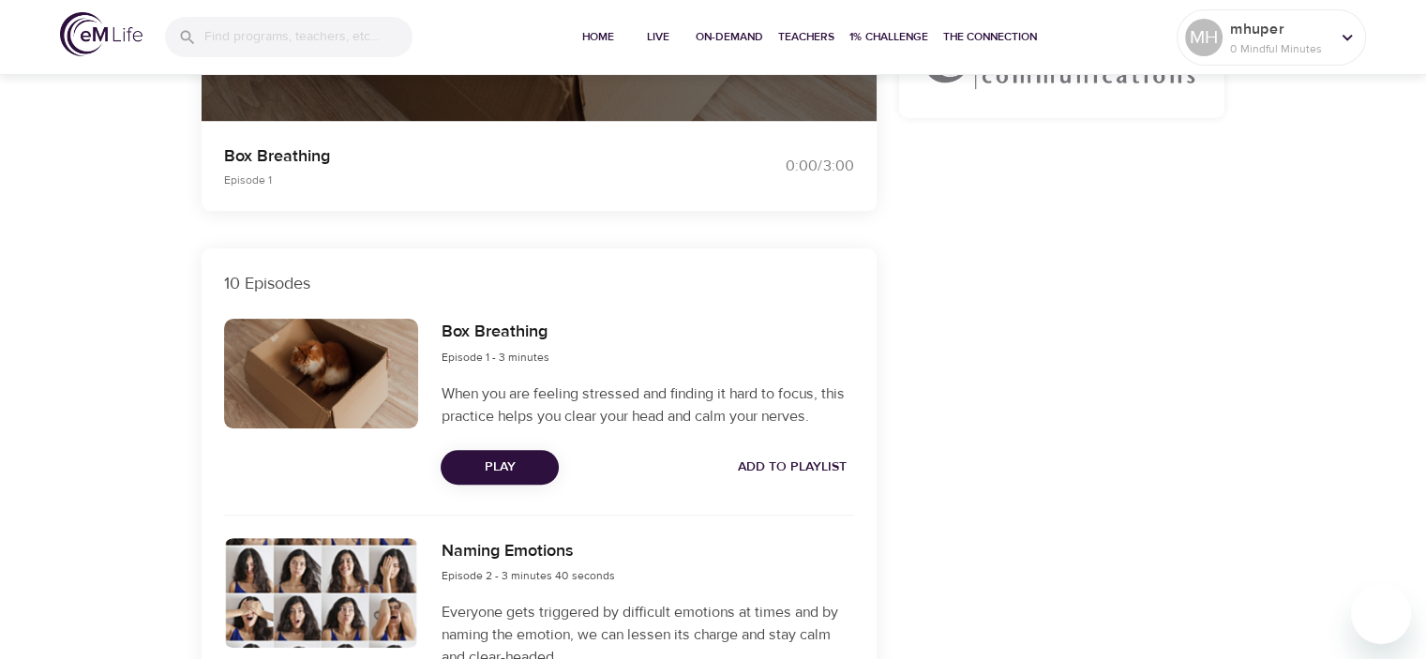
scroll to position [469, 0]
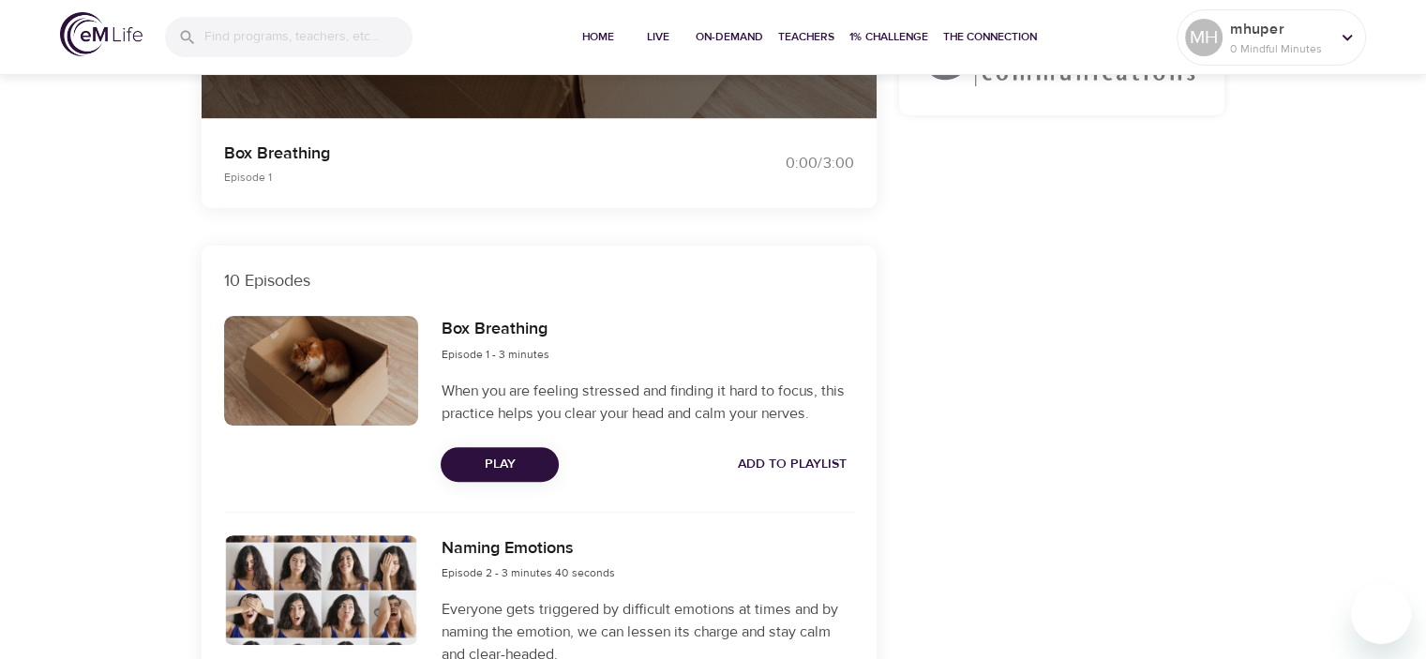
click at [486, 460] on span "Play" at bounding box center [500, 464] width 88 height 23
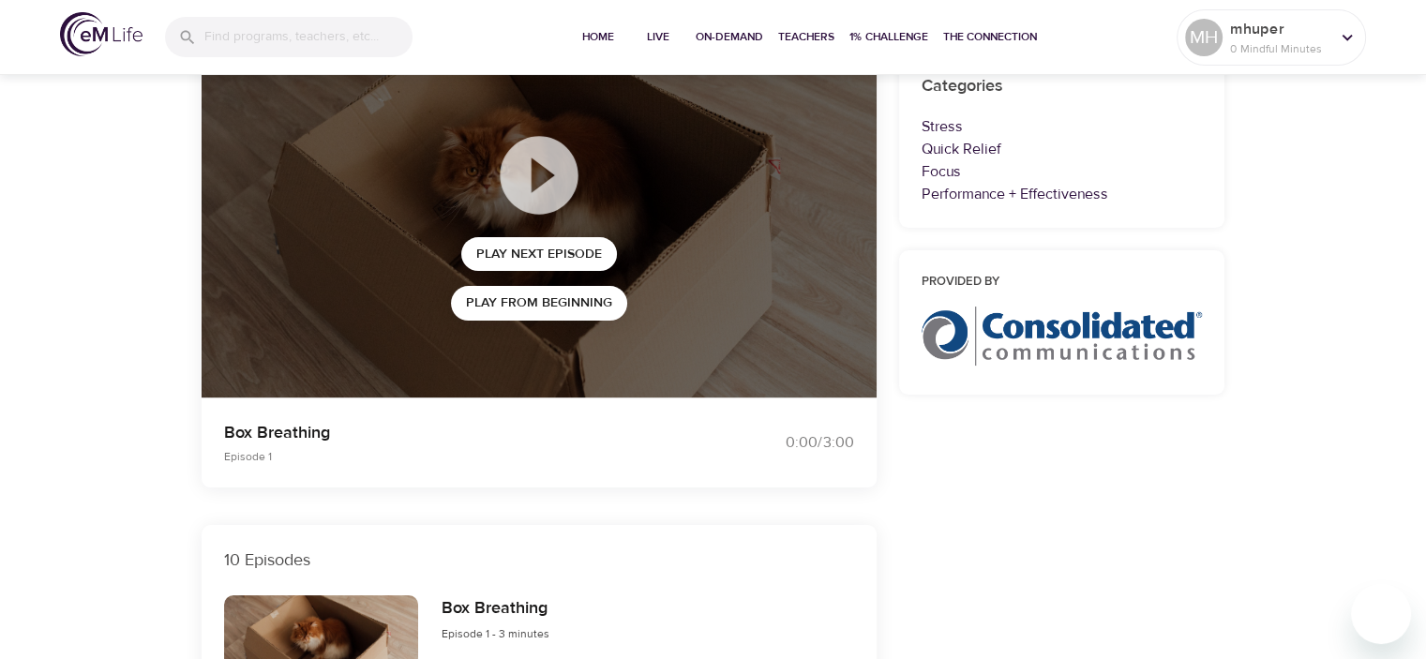
scroll to position [187, 0]
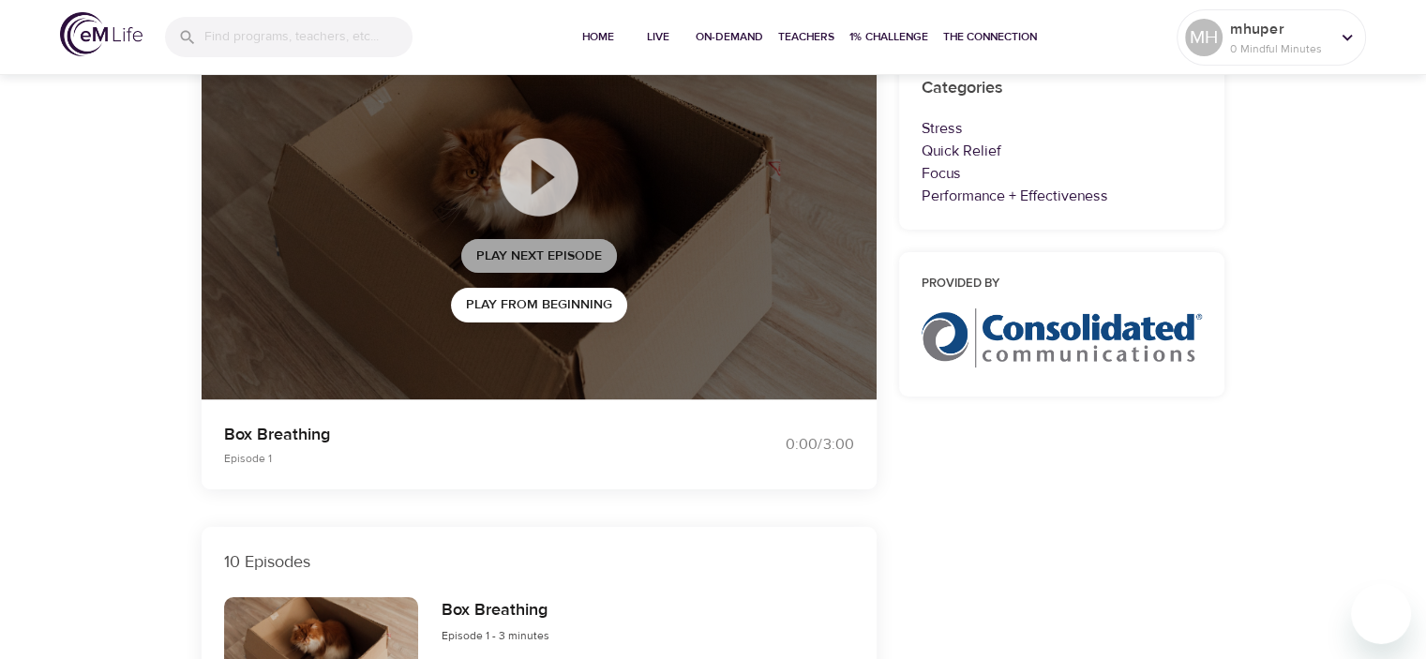
click at [566, 247] on span "Play Next Episode" at bounding box center [539, 256] width 126 height 23
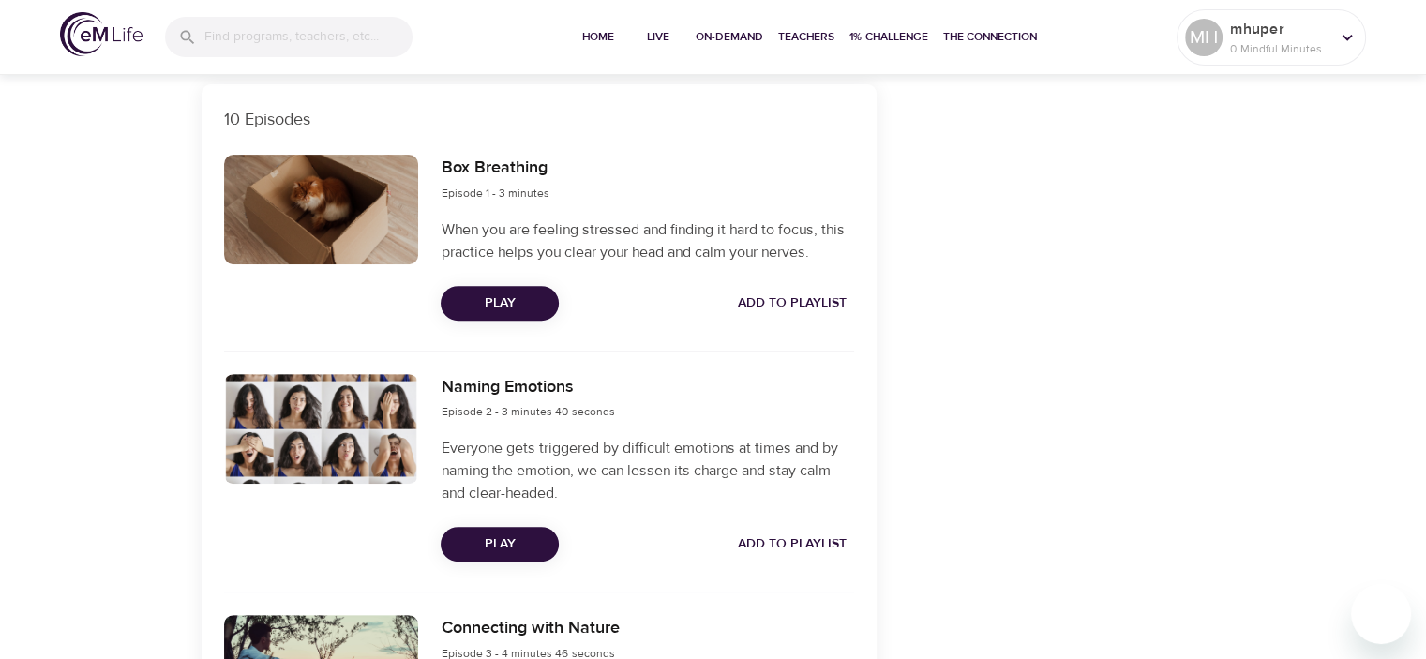
scroll to position [937, 0]
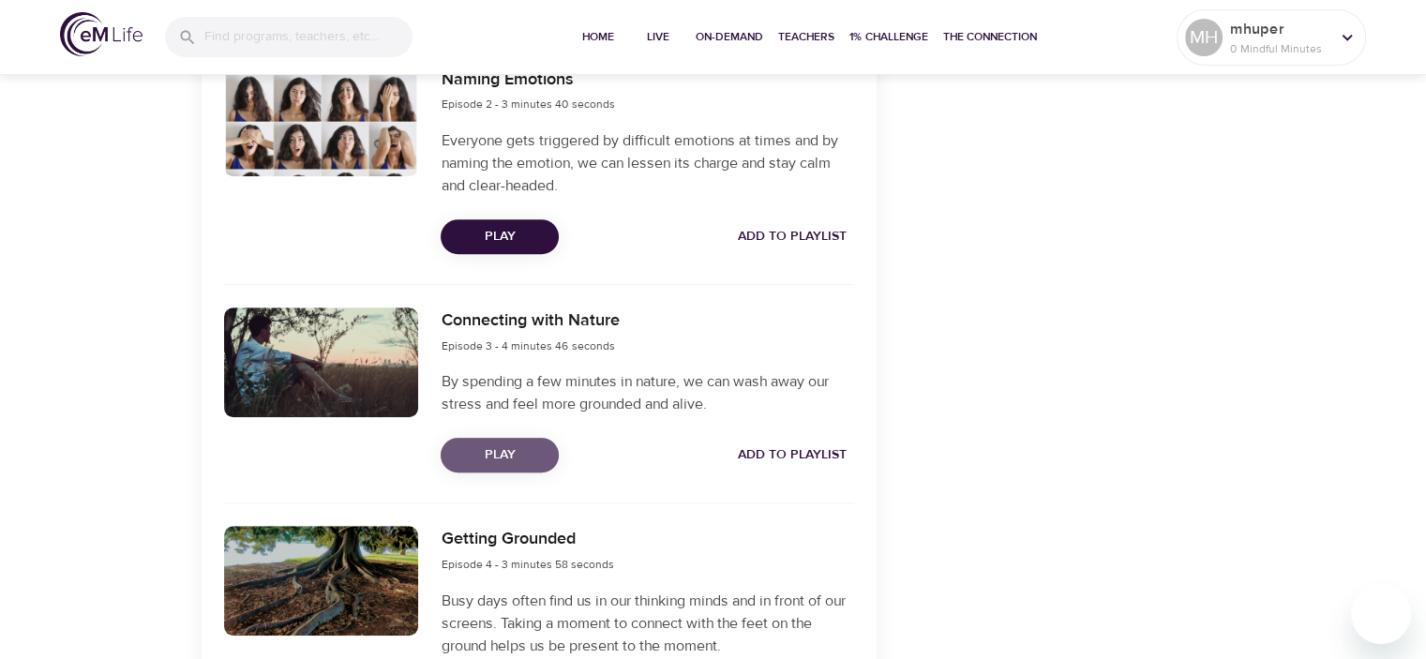
click at [468, 454] on span "Play" at bounding box center [500, 454] width 88 height 23
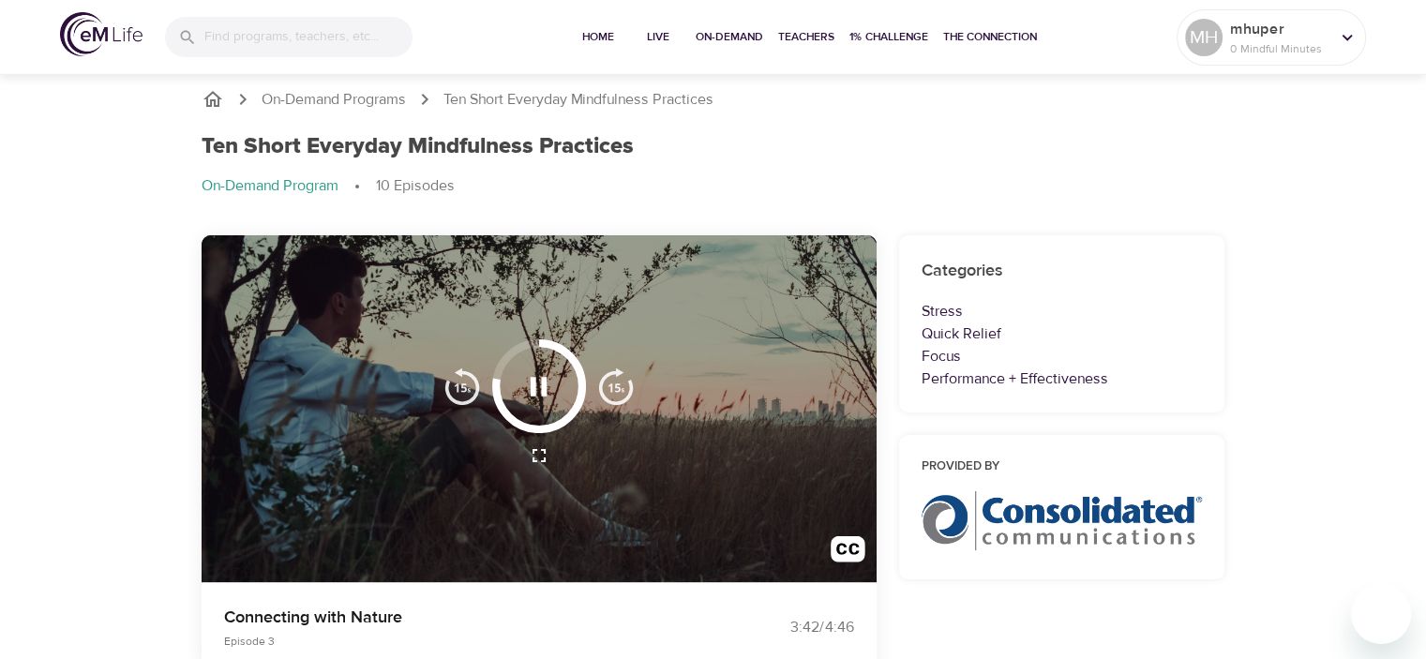
scroll to position [0, 0]
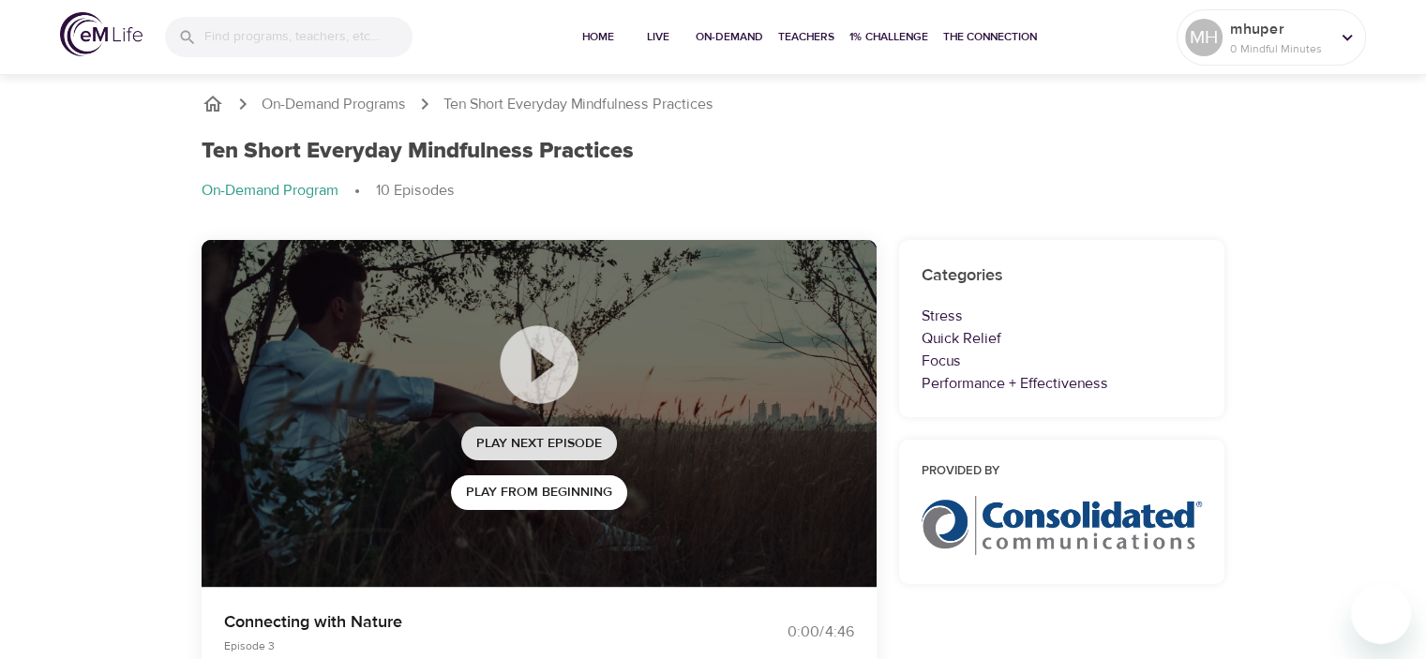
click at [571, 438] on span "Play Next Episode" at bounding box center [539, 443] width 126 height 23
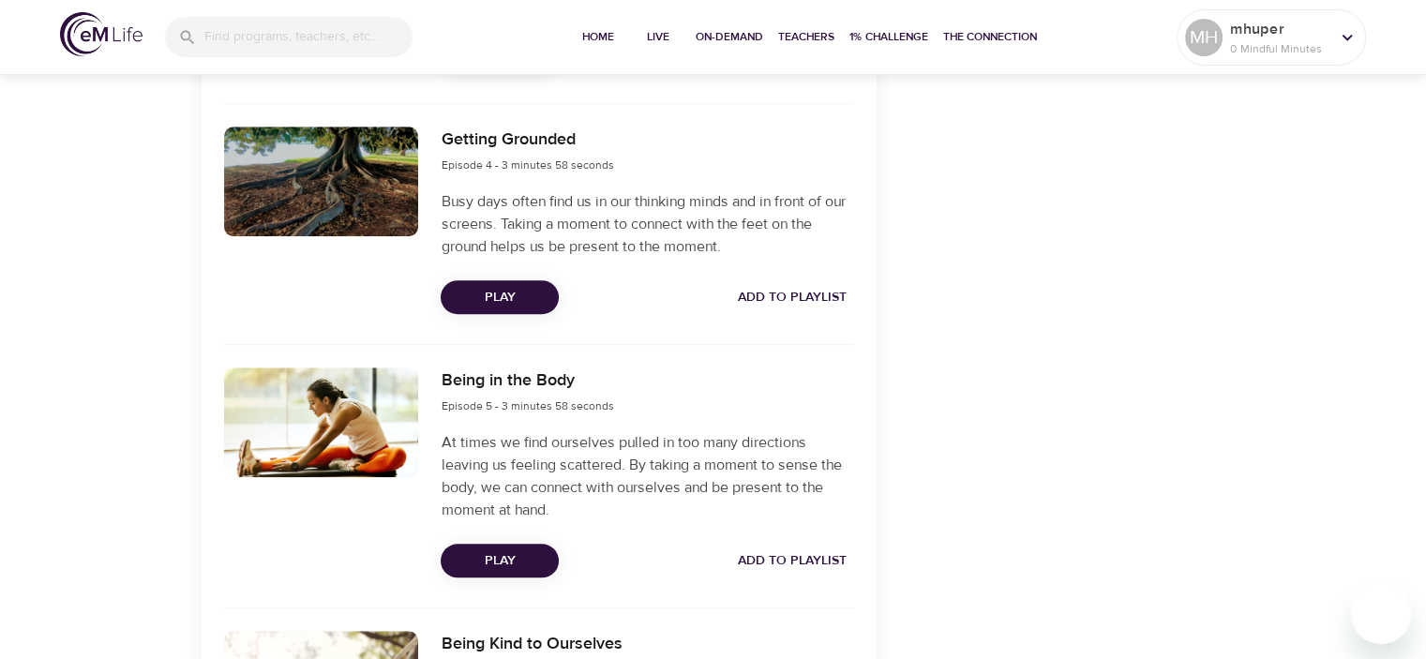
scroll to position [1500, 0]
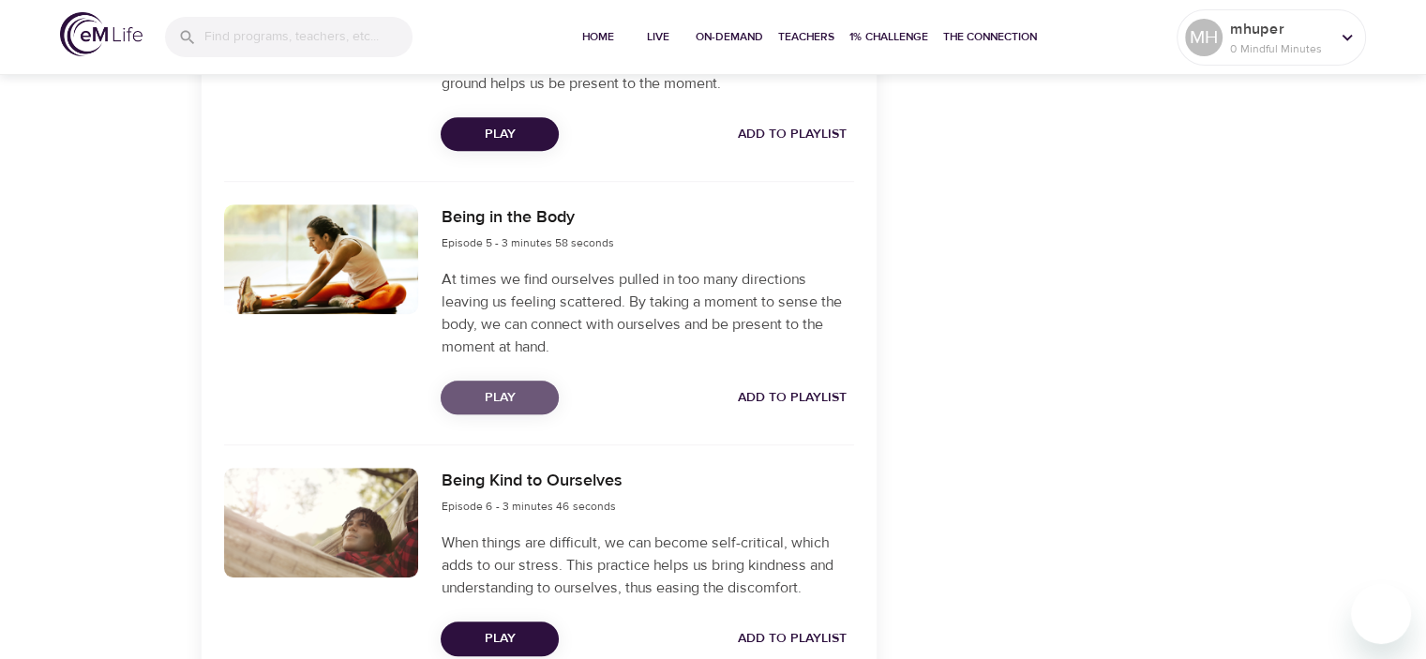
click at [502, 397] on span "Play" at bounding box center [500, 397] width 88 height 23
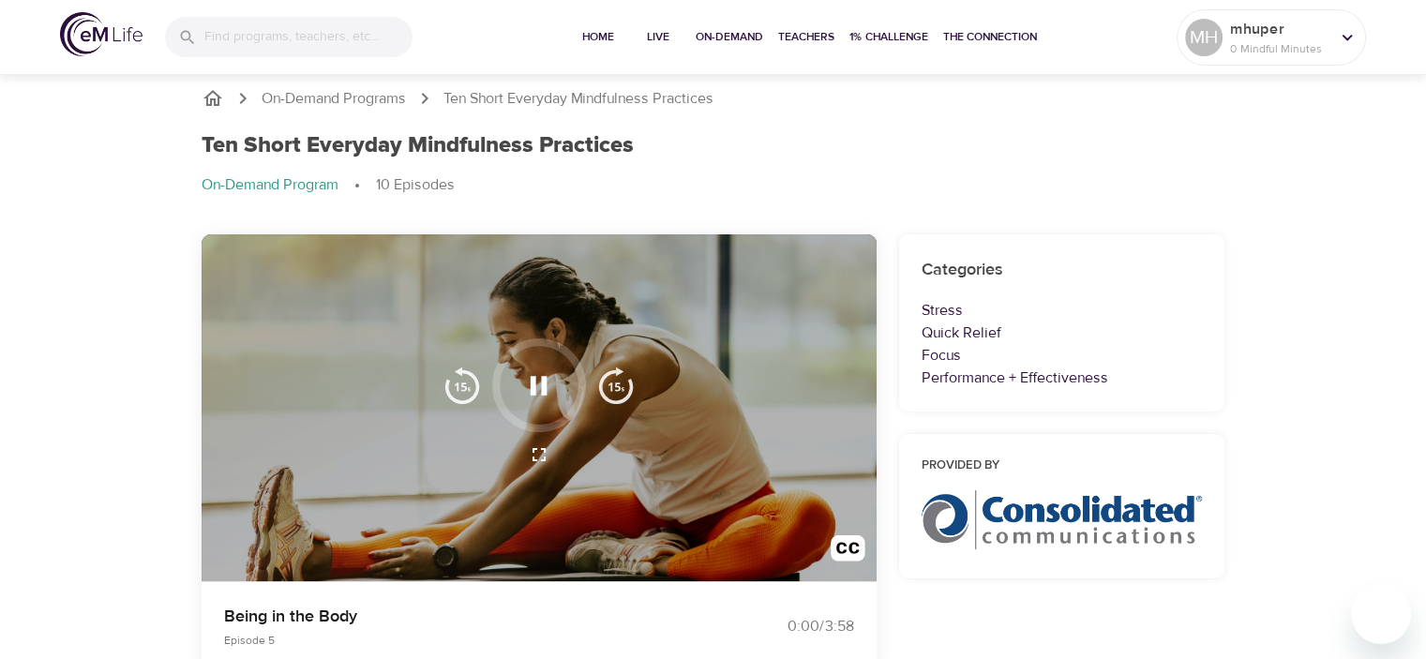
scroll to position [0, 0]
